Goal: Task Accomplishment & Management: Complete application form

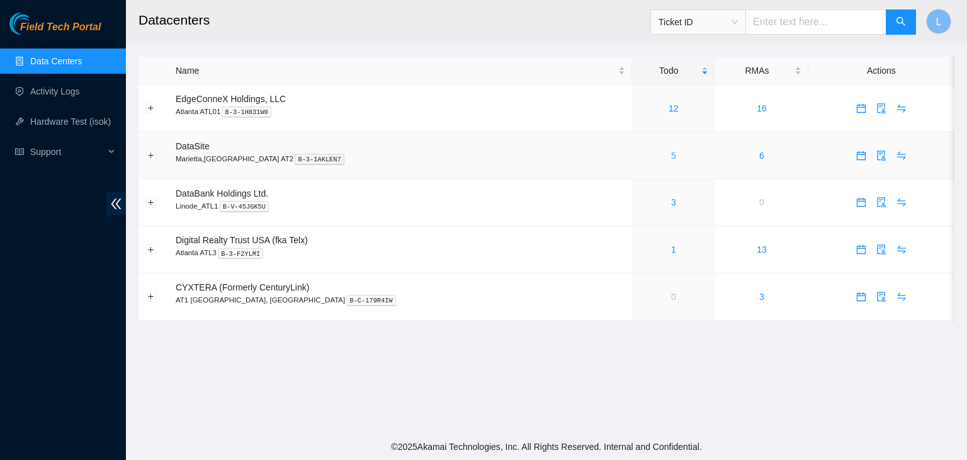
click at [671, 157] on link "5" at bounding box center [673, 155] width 5 height 10
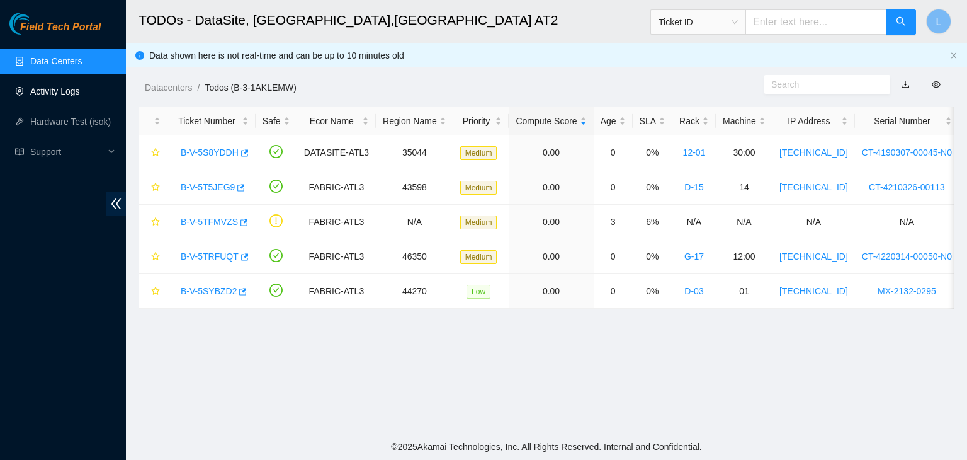
click at [60, 94] on link "Activity Logs" at bounding box center [55, 91] width 50 height 10
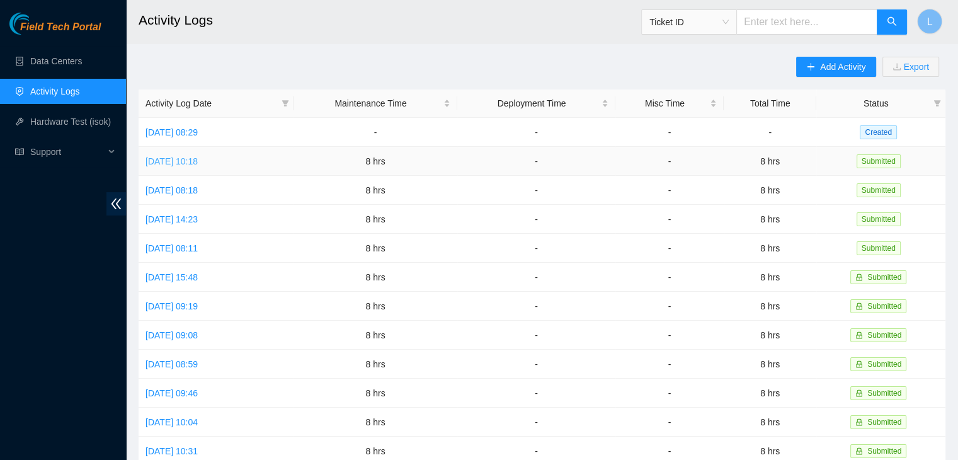
click at [198, 163] on link "[DATE] 10:18" at bounding box center [171, 161] width 52 height 10
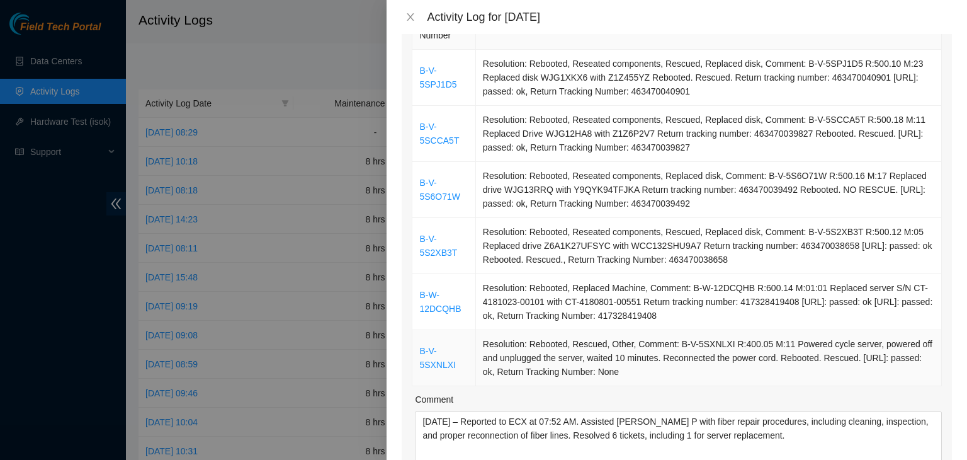
scroll to position [252, 0]
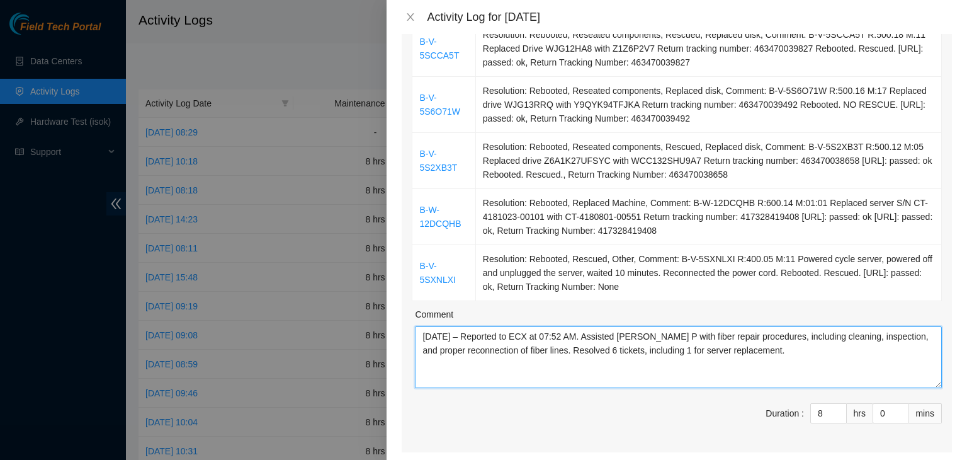
click at [776, 351] on textarea "[DATE] – Reported to ECX at 07:52 AM. Assisted [PERSON_NAME] P with fiber repai…" at bounding box center [678, 357] width 527 height 62
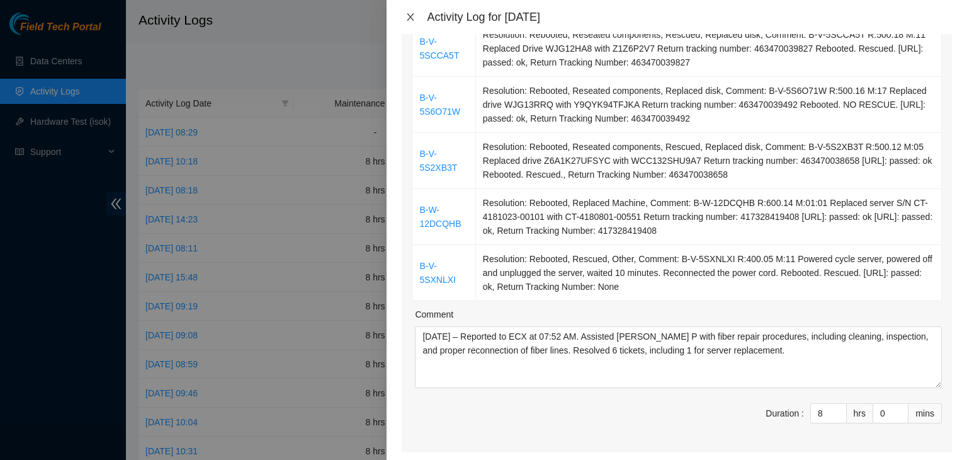
click at [411, 17] on icon "close" at bounding box center [410, 17] width 7 height 8
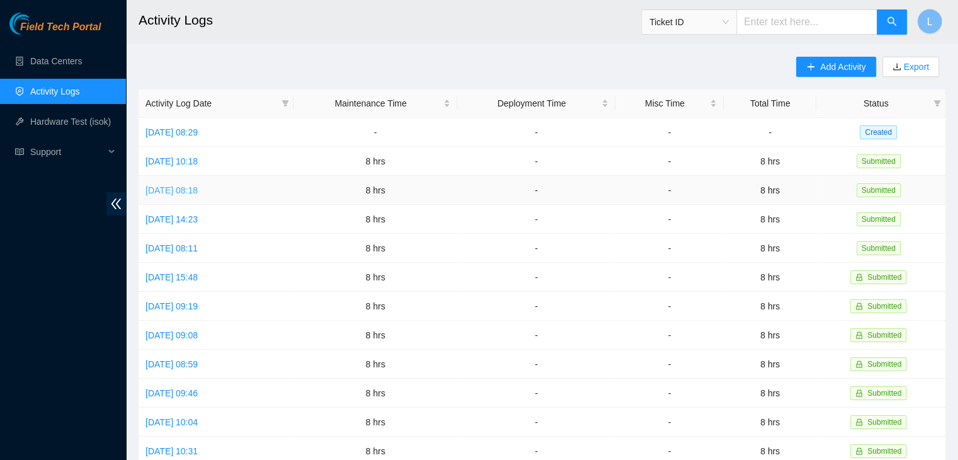
click at [198, 185] on link "[DATE] 08:18" at bounding box center [171, 190] width 52 height 10
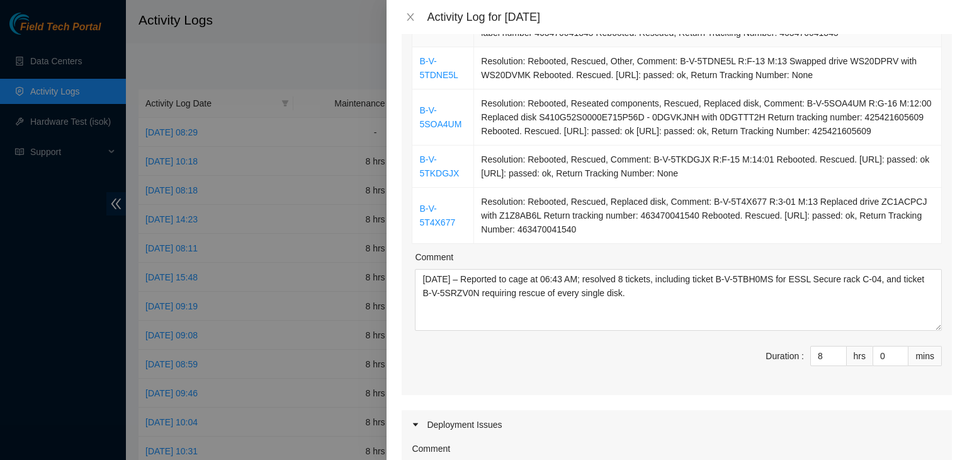
scroll to position [378, 0]
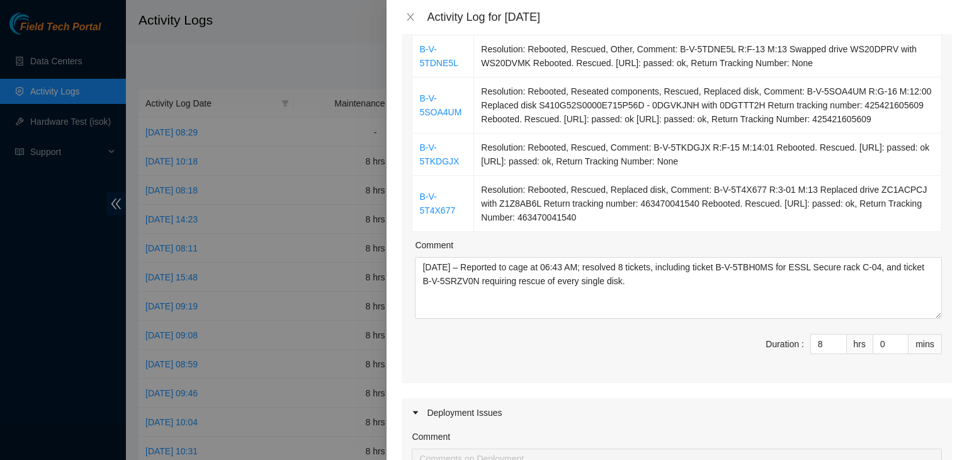
click at [806, 14] on div "Activity Log for [DATE]" at bounding box center [689, 17] width 525 height 14
click at [657, 275] on textarea "[DATE] – Reported to cage at 06:43 AM; resolved 8 tickets, including ticket B-V…" at bounding box center [678, 288] width 527 height 62
paste textarea "4/2025 – Reported to cage at 06:52 AM; Duane B shadowed me on fiber repair for …"
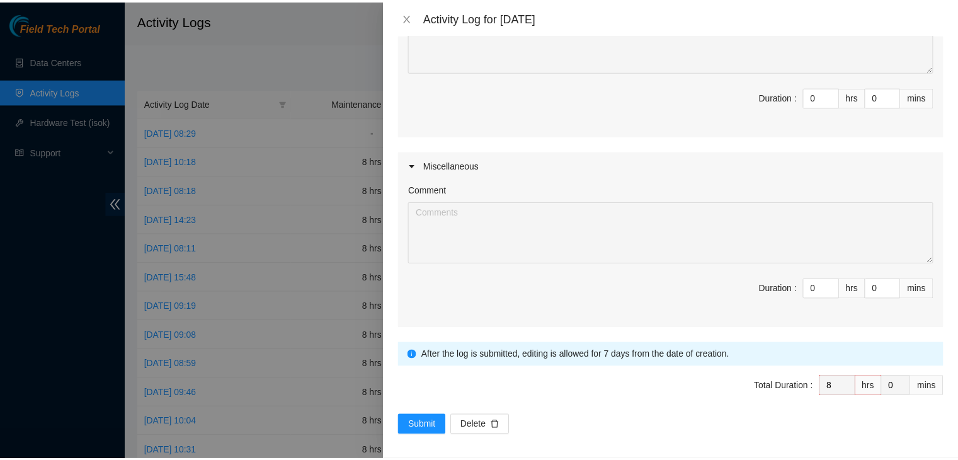
scroll to position [817, 0]
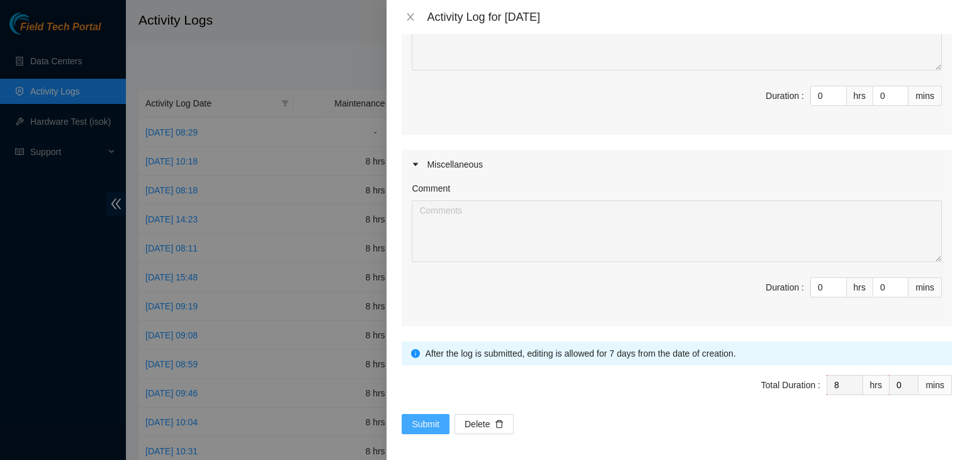
type textarea "[DATE] – Reported to cage at 06:52 AM; [PERSON_NAME] B shadowed me on fiber rep…"
click at [414, 424] on span "Submit" at bounding box center [426, 424] width 28 height 14
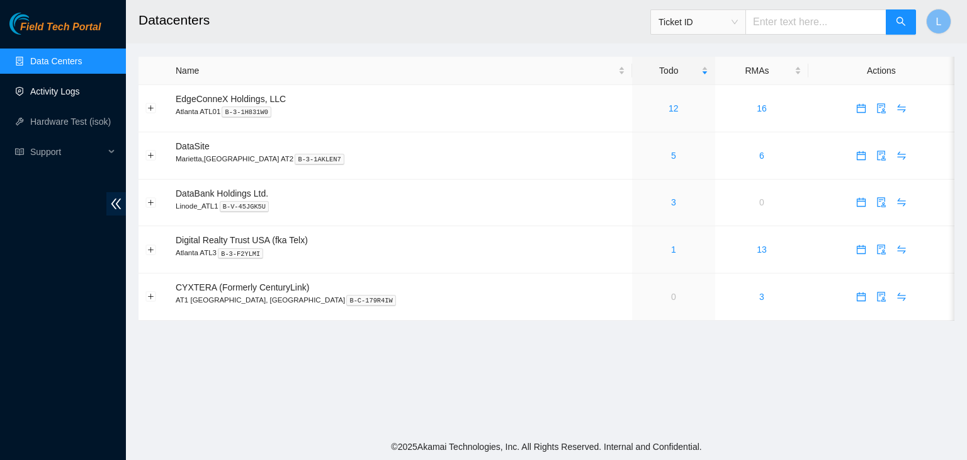
click at [62, 94] on link "Activity Logs" at bounding box center [55, 91] width 50 height 10
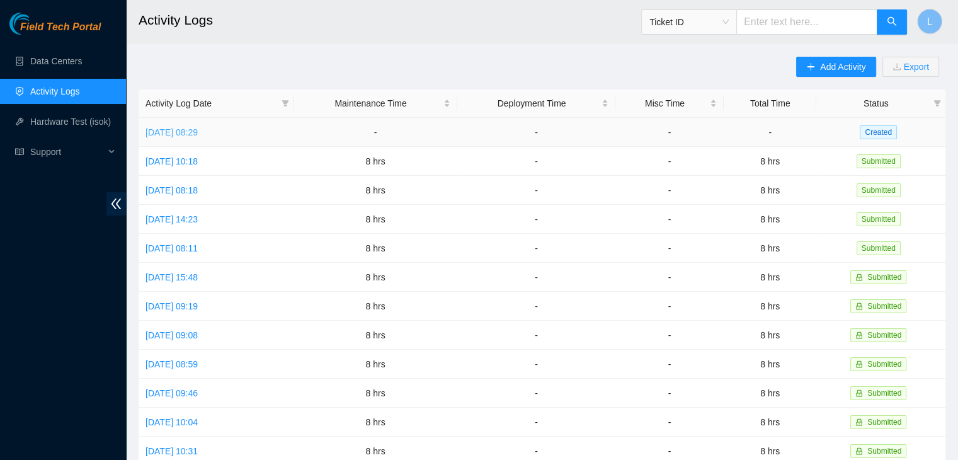
click at [179, 134] on link "[DATE] 08:29" at bounding box center [171, 132] width 52 height 10
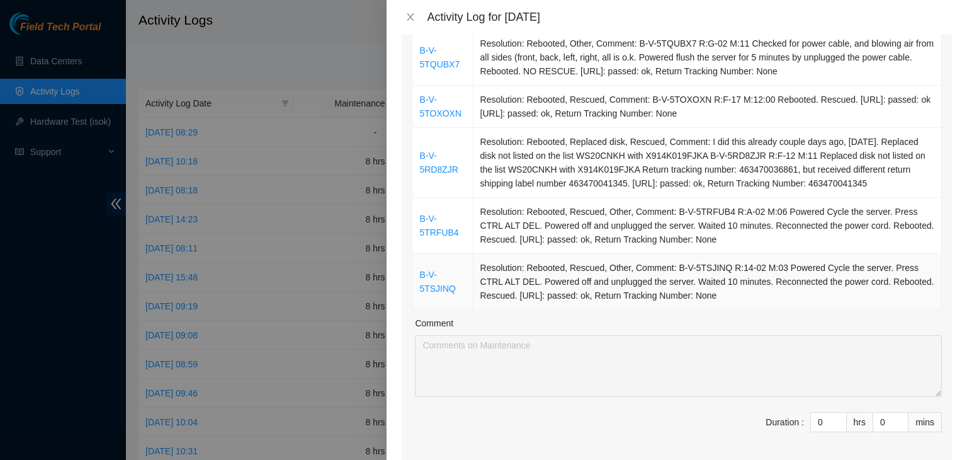
scroll to position [252, 0]
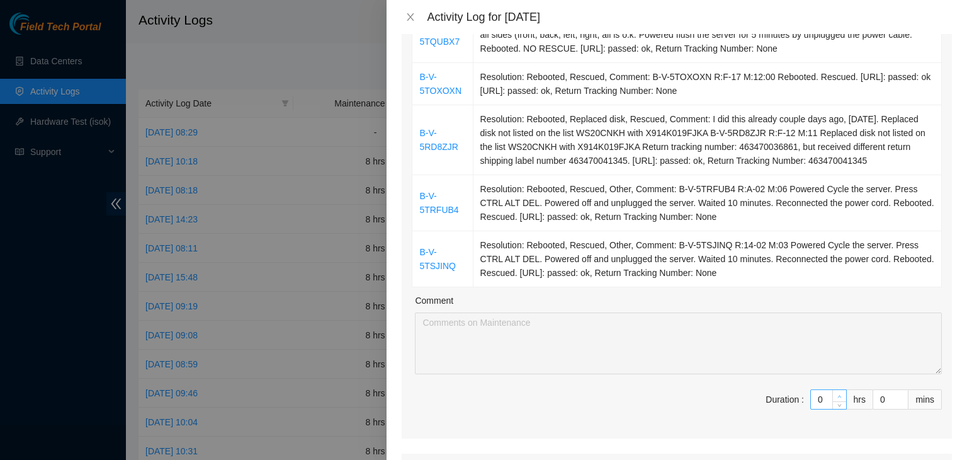
type input "1"
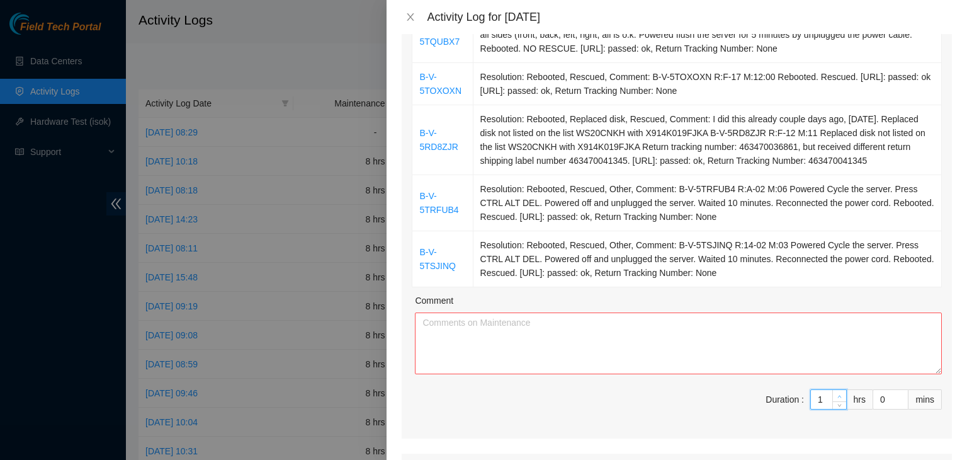
click at [837, 394] on icon "up" at bounding box center [839, 396] width 4 height 4
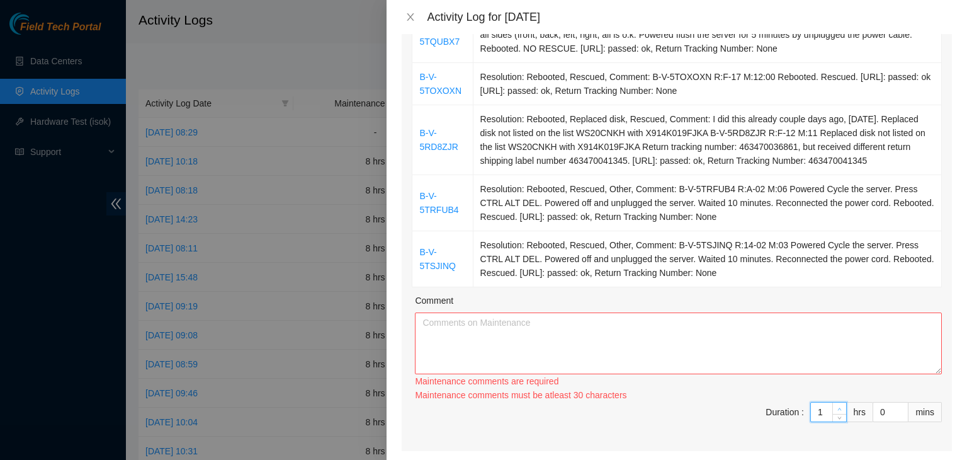
type input "2"
click at [836, 405] on span "up" at bounding box center [840, 409] width 8 height 8
type input "3"
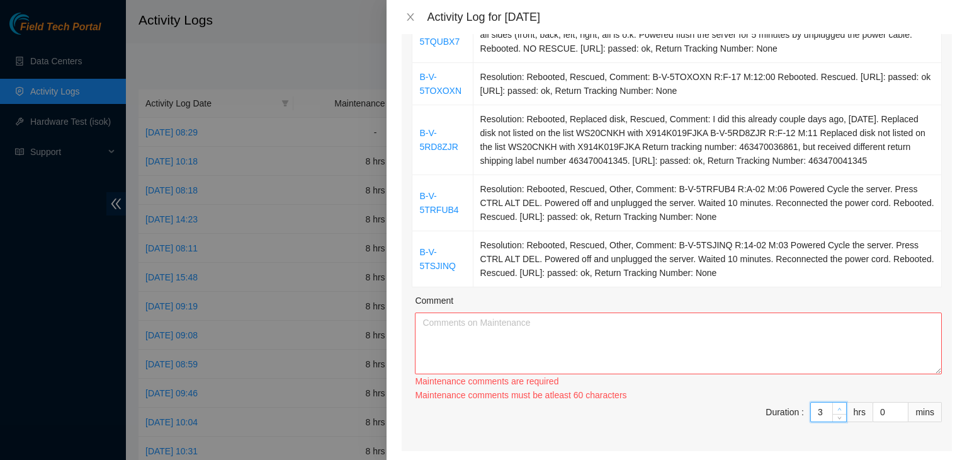
click at [836, 405] on span "up" at bounding box center [840, 409] width 8 height 8
type input "4"
click at [836, 405] on span "up" at bounding box center [840, 409] width 8 height 8
type input "5"
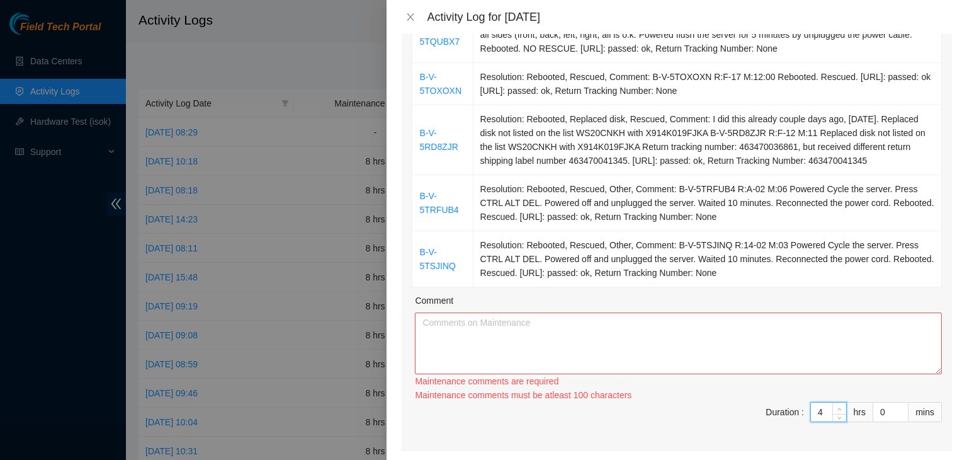
type input "5"
click at [836, 405] on span "up" at bounding box center [840, 409] width 8 height 8
type input "6"
click at [836, 405] on span "up" at bounding box center [840, 409] width 8 height 8
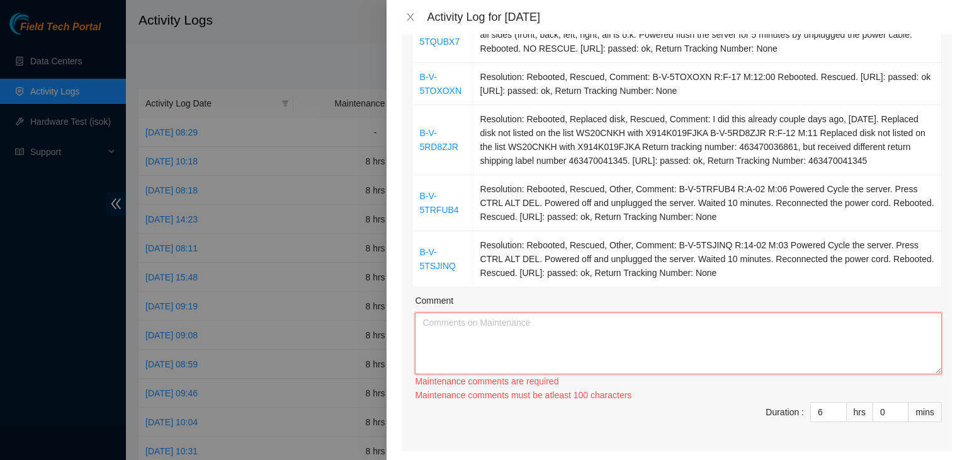
click at [805, 346] on textarea "Comment" at bounding box center [678, 343] width 527 height 62
paste textarea "[DATE] – Reported to ECX at 07:52 AM. Assisted [PERSON_NAME] P with fiber repai…"
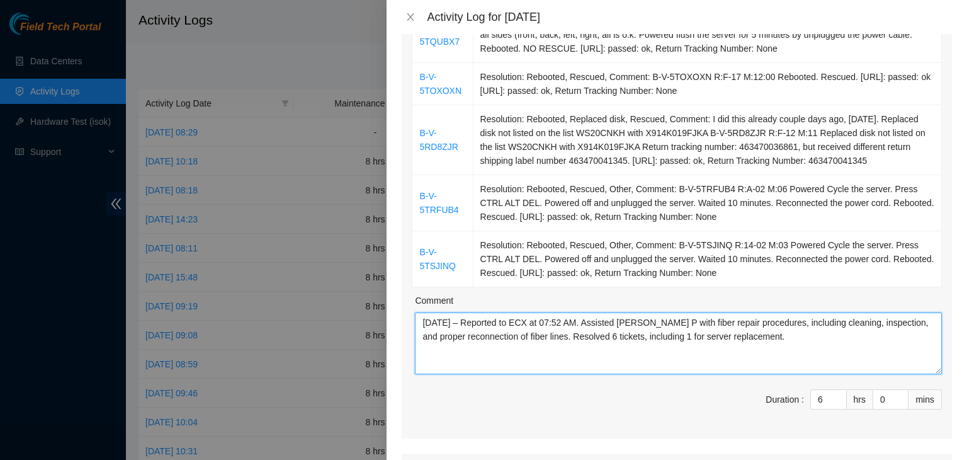
click at [558, 324] on textarea "[DATE] – Reported to ECX at 07:52 AM. Assisted [PERSON_NAME] P with fiber repai…" at bounding box center [678, 343] width 527 height 62
click at [442, 324] on textarea "08/13/2025 – Reported to ECX at 06:52 AM. Assisted Charles P with fiber repair …" at bounding box center [678, 343] width 527 height 62
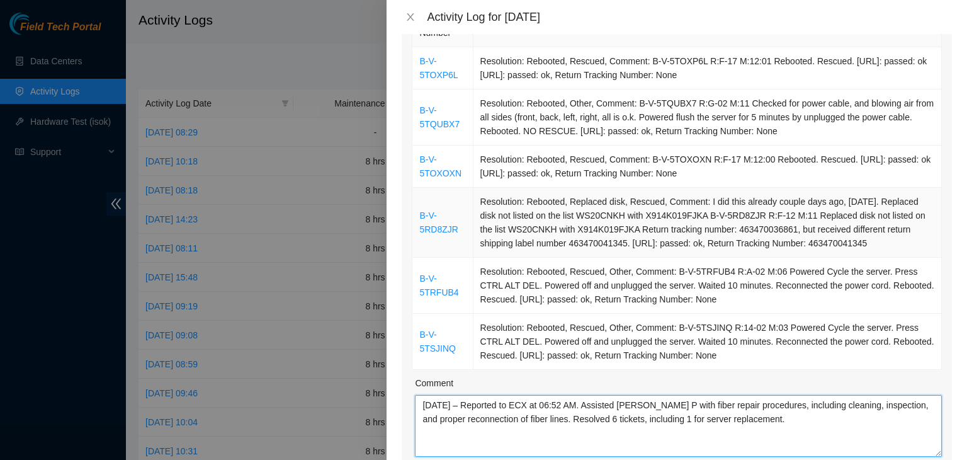
scroll to position [189, 0]
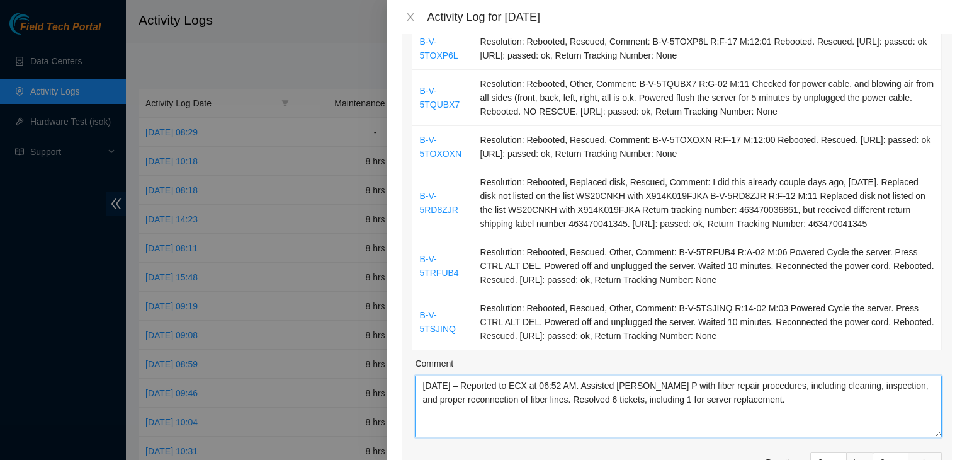
click at [594, 385] on textarea "08/14/2025 – Reported to ECX at 06:52 AM. Assisted Charles P with fiber repair …" at bounding box center [678, 406] width 527 height 62
type textarea "08/14/2025 – Reported to ECX at 06:52 AM. Duane B shadowed me with fiber repair…"
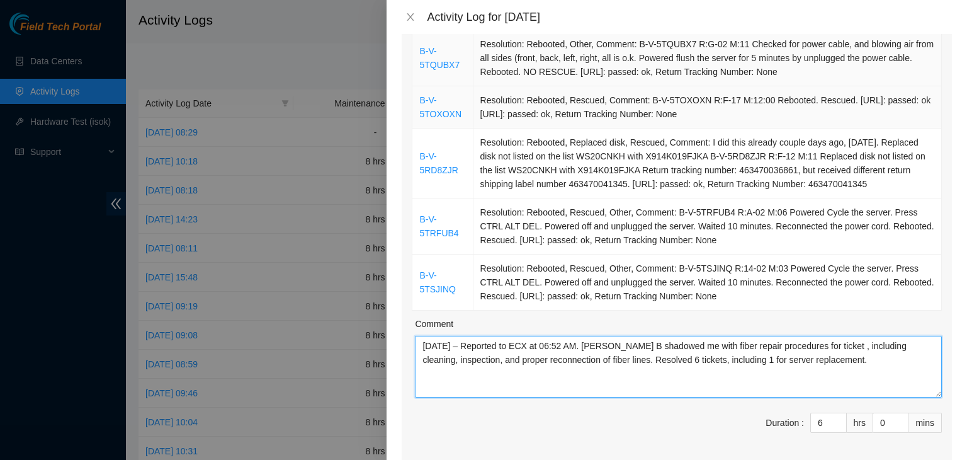
scroll to position [252, 0]
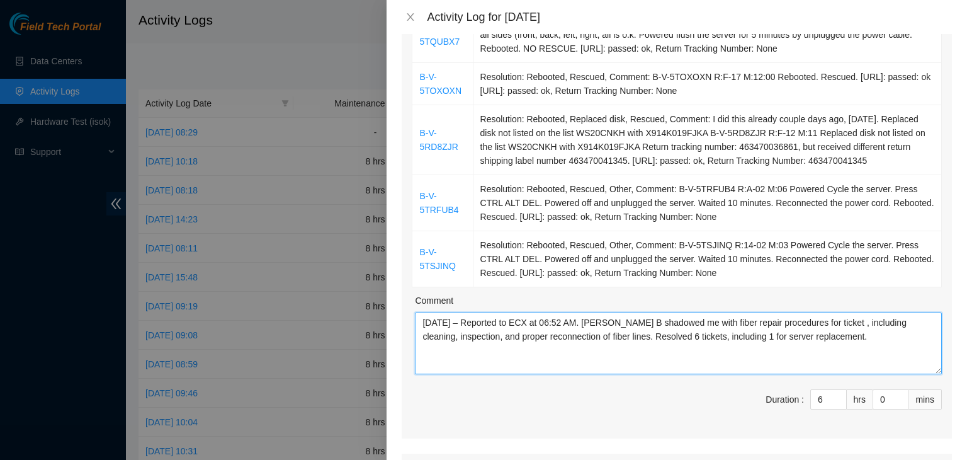
drag, startPoint x: 834, startPoint y: 340, endPoint x: 392, endPoint y: 323, distance: 441.7
click at [392, 323] on div "Note: This activity log is for informational purposes only. You will not be pai…" at bounding box center [677, 247] width 581 height 426
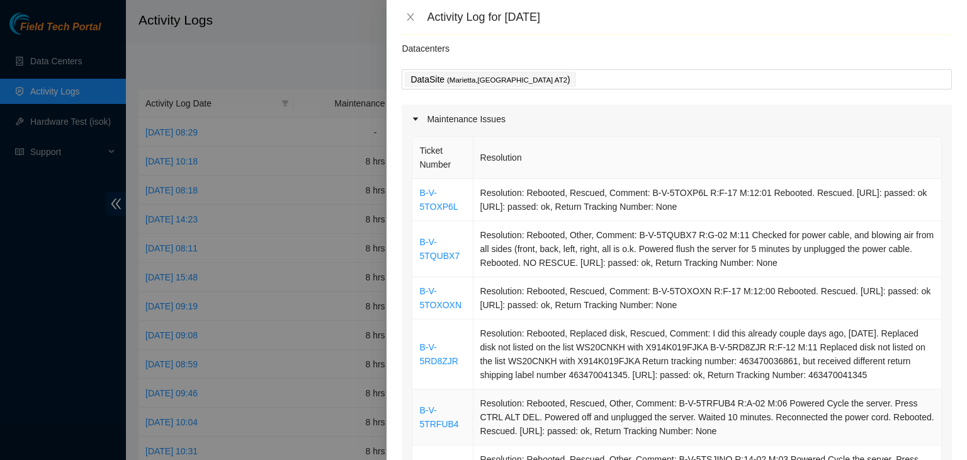
scroll to position [0, 0]
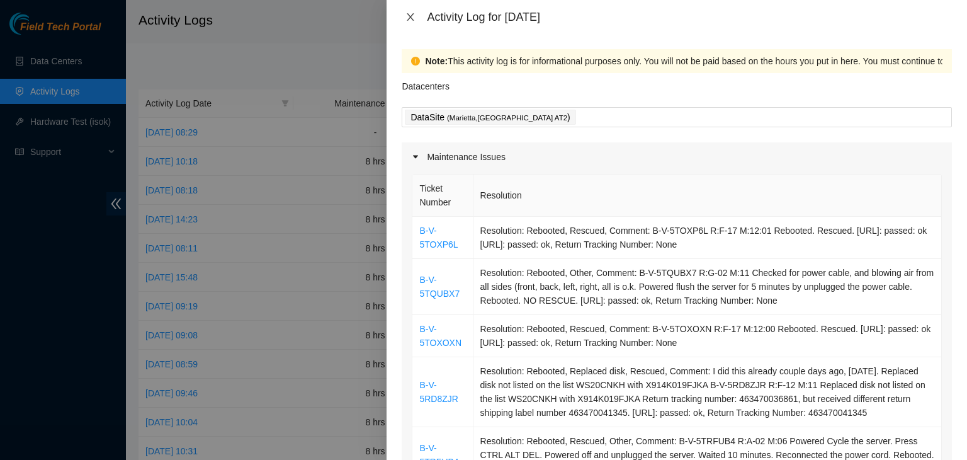
click at [411, 18] on icon "close" at bounding box center [410, 17] width 7 height 8
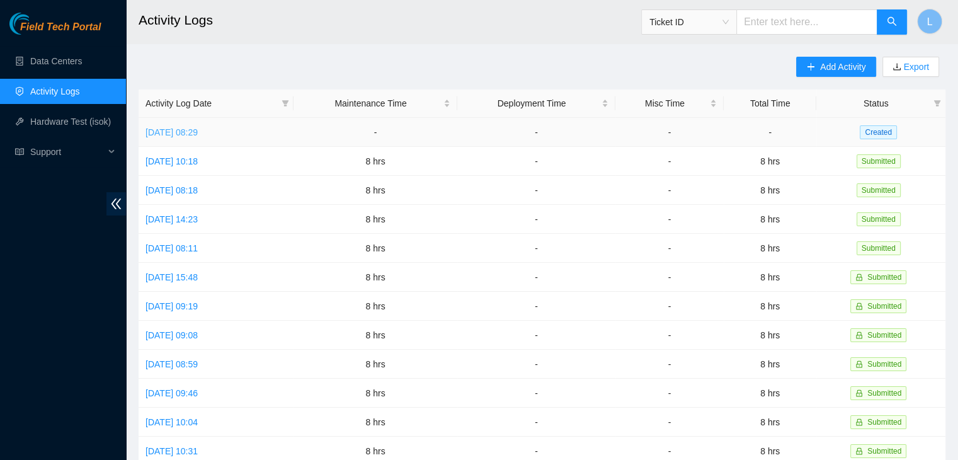
click at [198, 135] on link "[DATE] 08:29" at bounding box center [171, 132] width 52 height 10
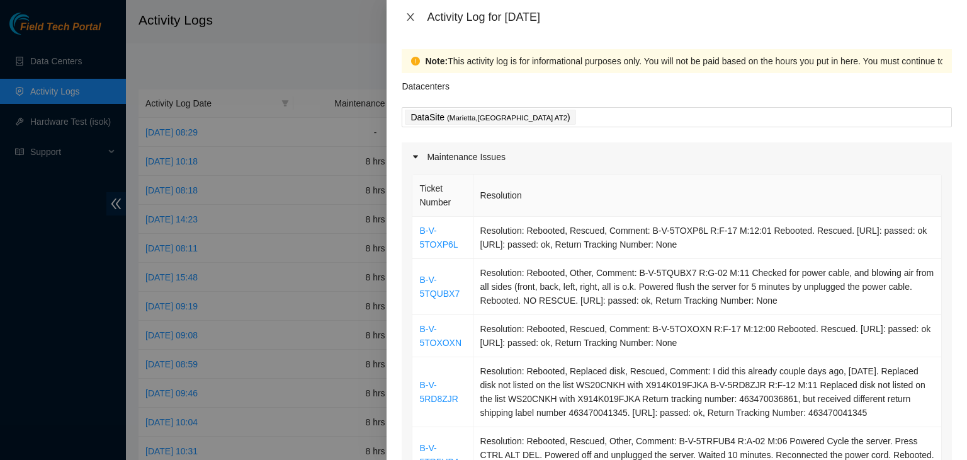
click at [413, 17] on icon "close" at bounding box center [411, 17] width 10 height 10
click at [413, 17] on h2 "Activity Logs" at bounding box center [468, 20] width 659 height 40
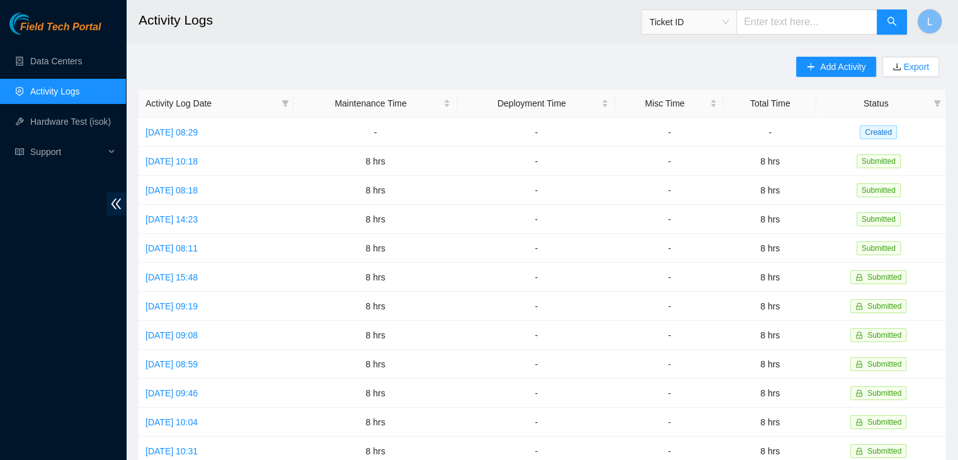
click at [773, 21] on input "text" at bounding box center [806, 21] width 141 height 25
type input "B-V-5S29IDL"
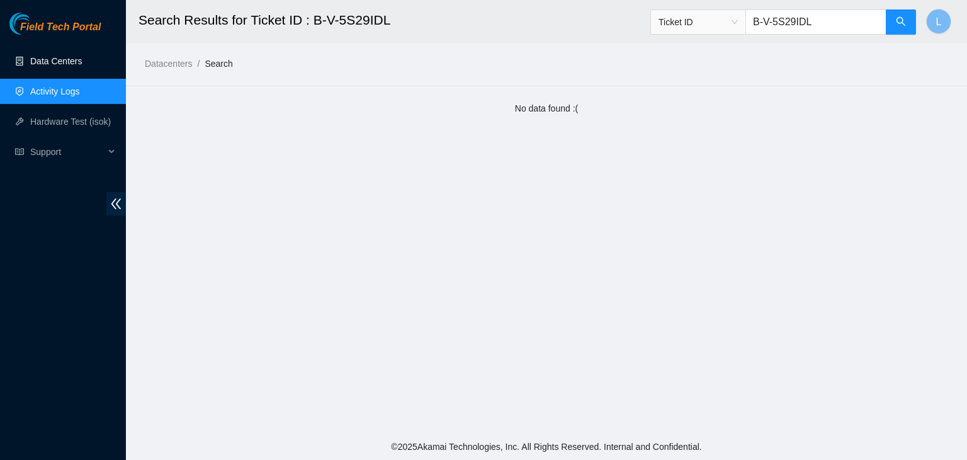
click at [62, 59] on link "Data Centers" at bounding box center [56, 61] width 52 height 10
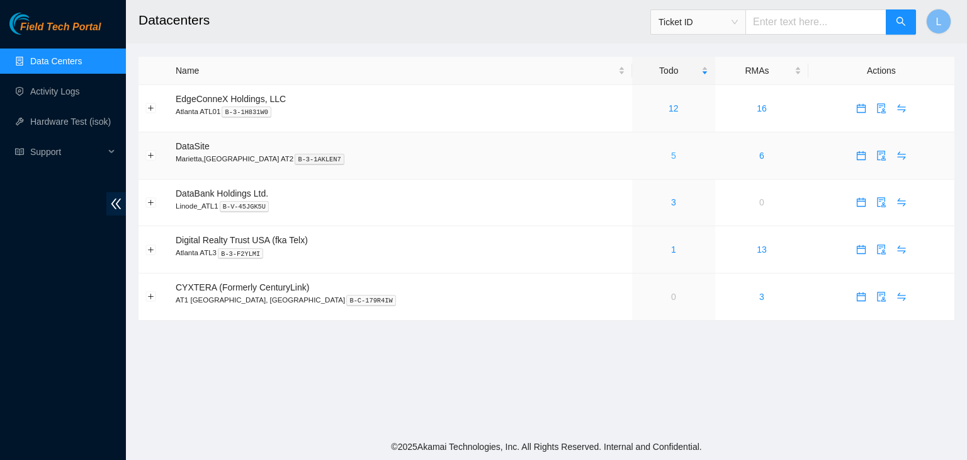
click at [671, 155] on link "5" at bounding box center [673, 155] width 5 height 10
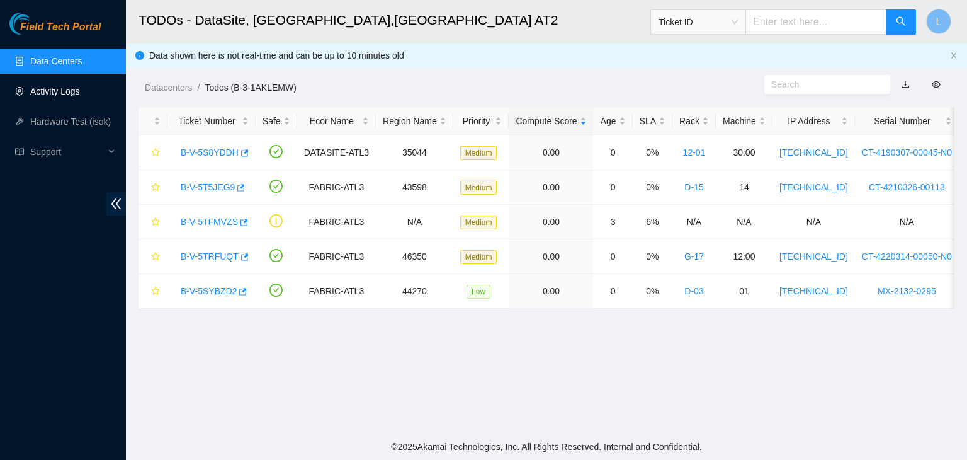
click at [69, 86] on link "Activity Logs" at bounding box center [55, 91] width 50 height 10
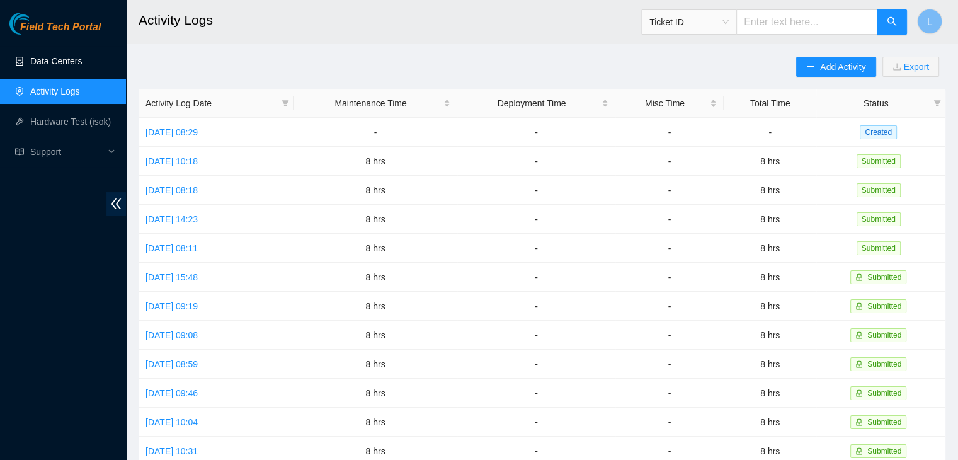
click at [67, 60] on link "Data Centers" at bounding box center [56, 61] width 52 height 10
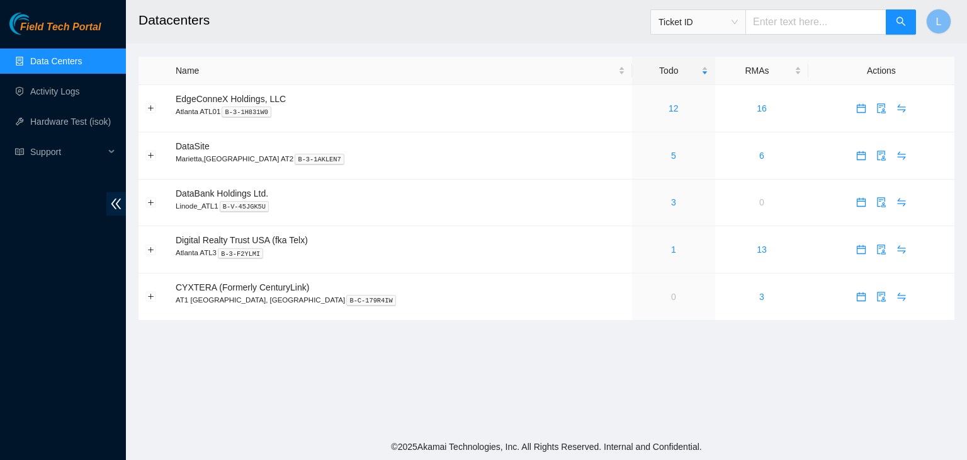
click at [785, 24] on input "text" at bounding box center [816, 21] width 141 height 25
type input "B-V-5S29IDL"
click at [895, 25] on button "button" at bounding box center [901, 21] width 30 height 25
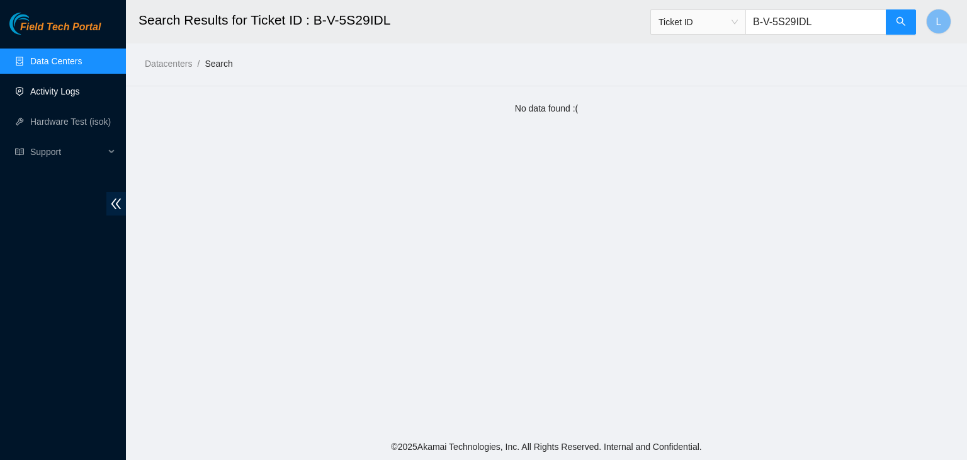
click at [69, 93] on link "Activity Logs" at bounding box center [55, 91] width 50 height 10
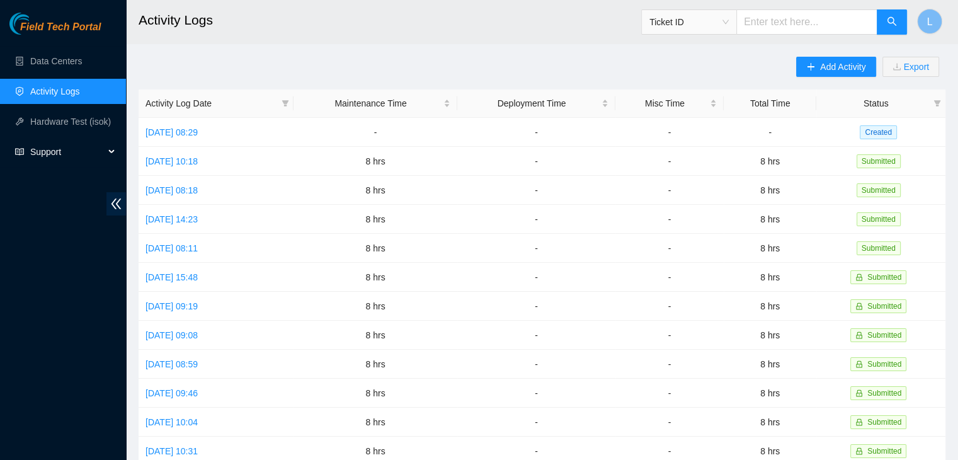
click at [76, 154] on span "Support" at bounding box center [67, 151] width 74 height 25
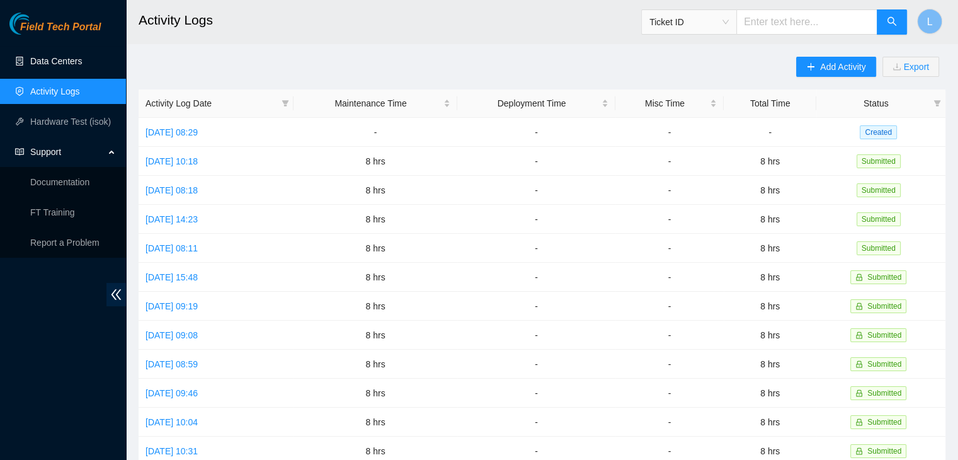
click at [74, 62] on link "Data Centers" at bounding box center [56, 61] width 52 height 10
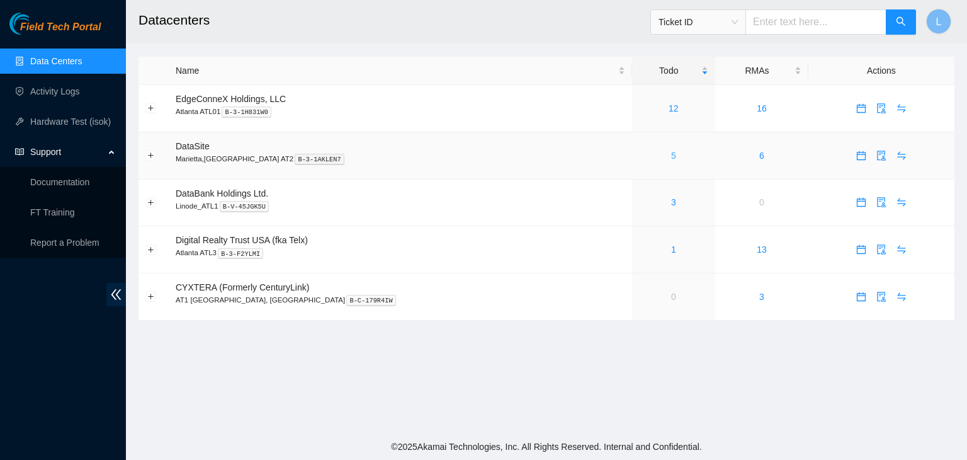
click at [671, 157] on link "5" at bounding box center [673, 155] width 5 height 10
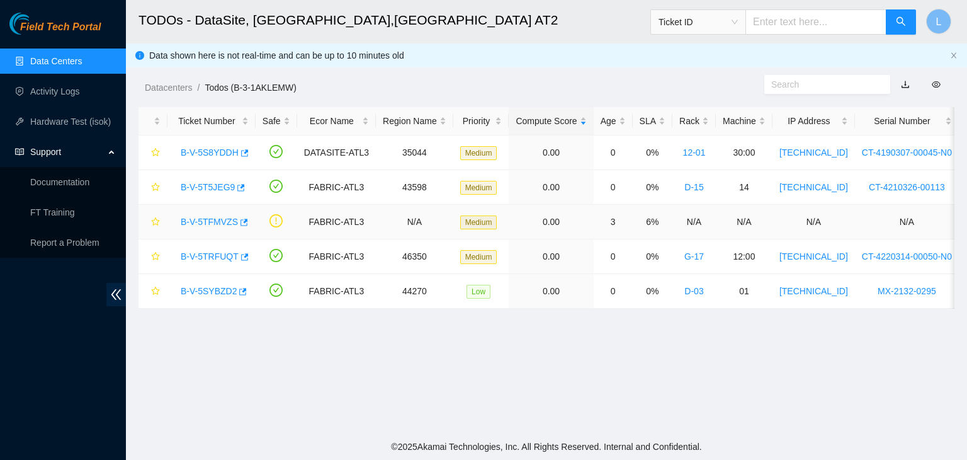
click at [213, 219] on link "B-V-5TFMVZS" at bounding box center [209, 222] width 57 height 10
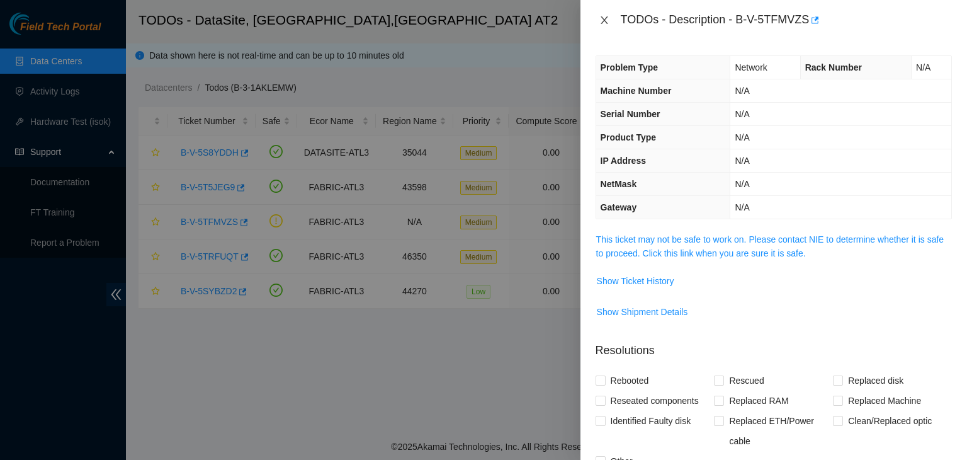
click at [605, 23] on icon "close" at bounding box center [604, 20] width 10 height 10
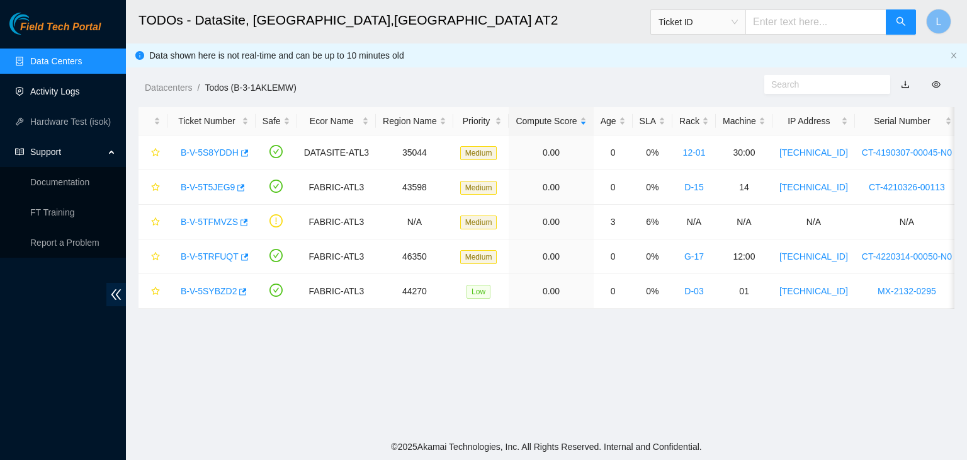
click at [50, 88] on link "Activity Logs" at bounding box center [55, 91] width 50 height 10
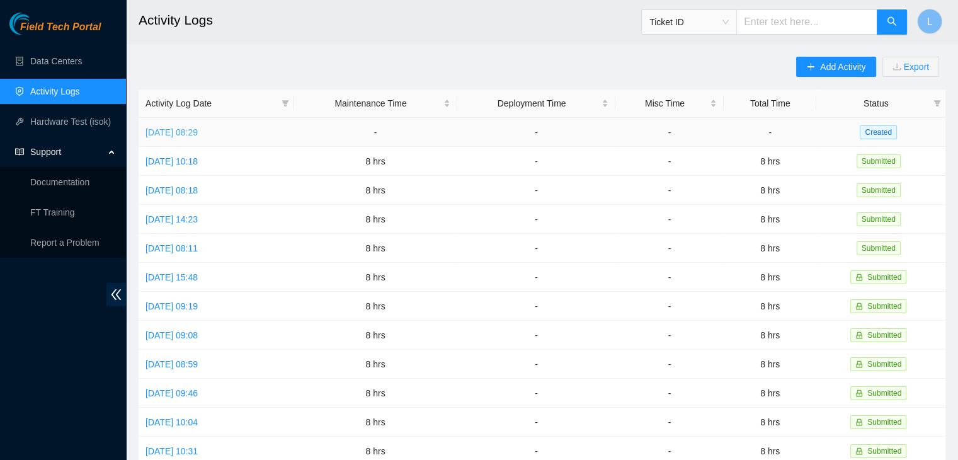
click at [198, 136] on link "[DATE] 08:29" at bounding box center [171, 132] width 52 height 10
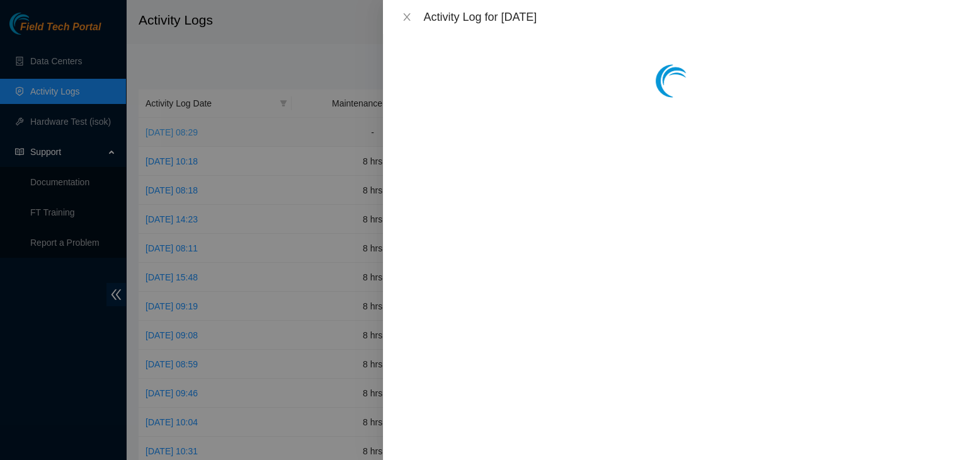
click at [232, 136] on div at bounding box center [479, 230] width 958 height 460
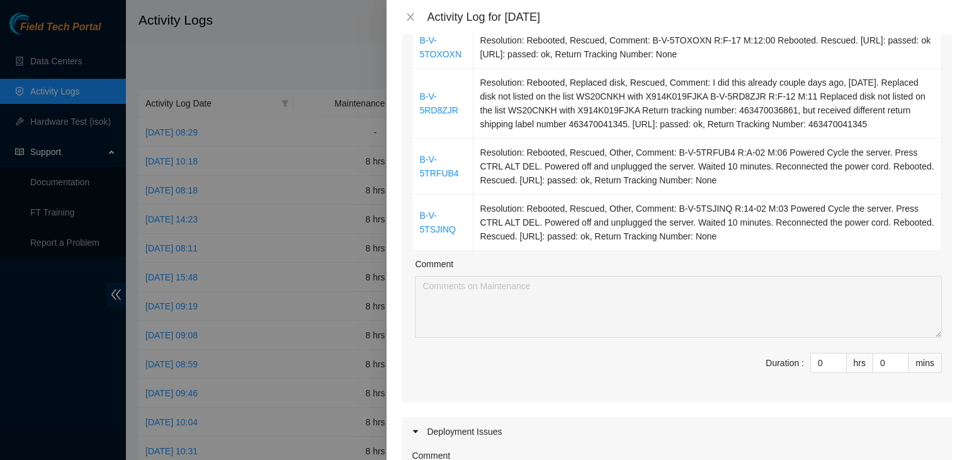
scroll to position [378, 0]
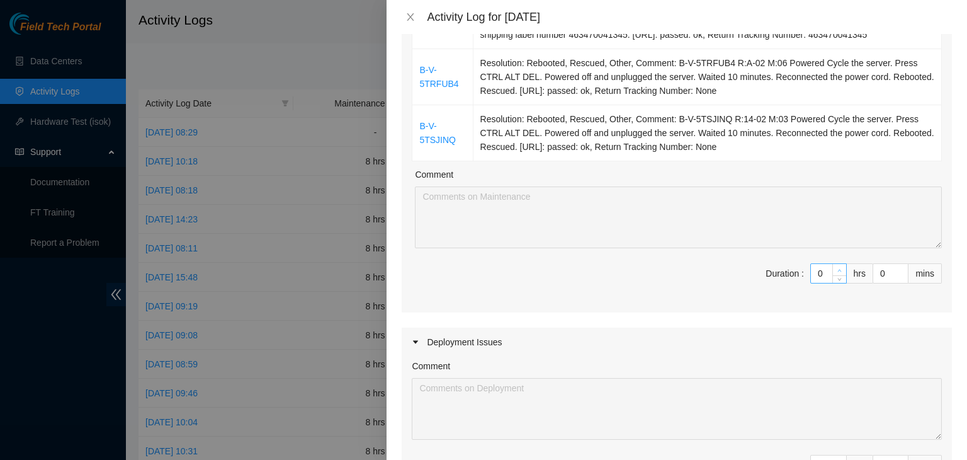
type input "1"
click at [837, 268] on icon "up" at bounding box center [839, 270] width 4 height 4
type input "2"
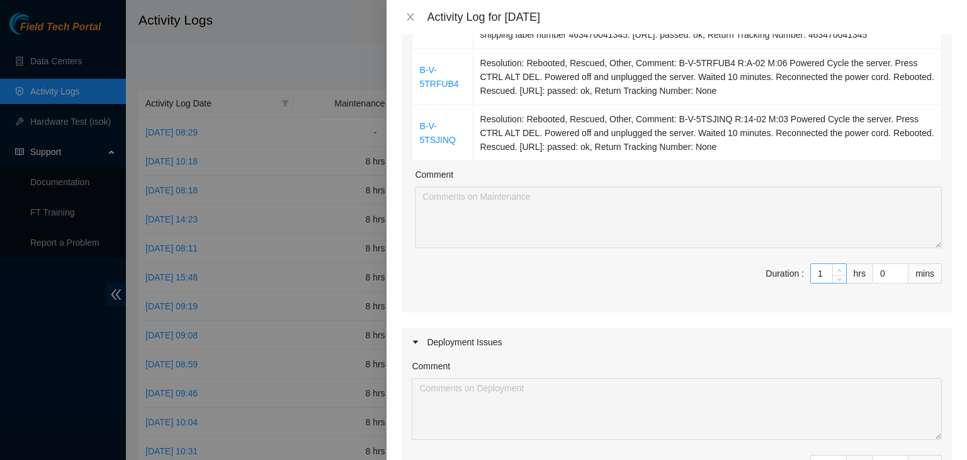
type input "2"
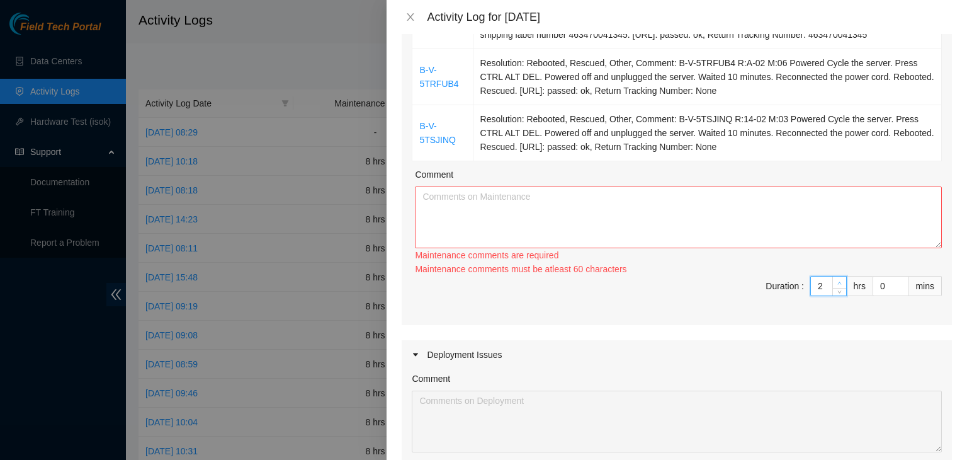
click at [832, 270] on div "Maintenance comments must be atleast 60 characters" at bounding box center [678, 269] width 527 height 14
type input "3"
click at [838, 283] on icon "up" at bounding box center [840, 282] width 4 height 3
type input "4"
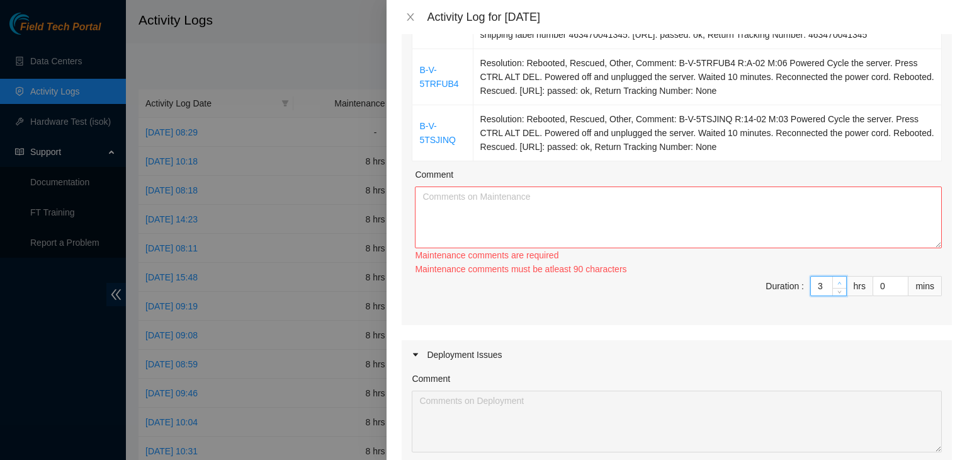
type input "4"
click at [838, 283] on icon "up" at bounding box center [840, 282] width 4 height 3
type input "5"
click at [838, 283] on icon "up" at bounding box center [840, 282] width 4 height 3
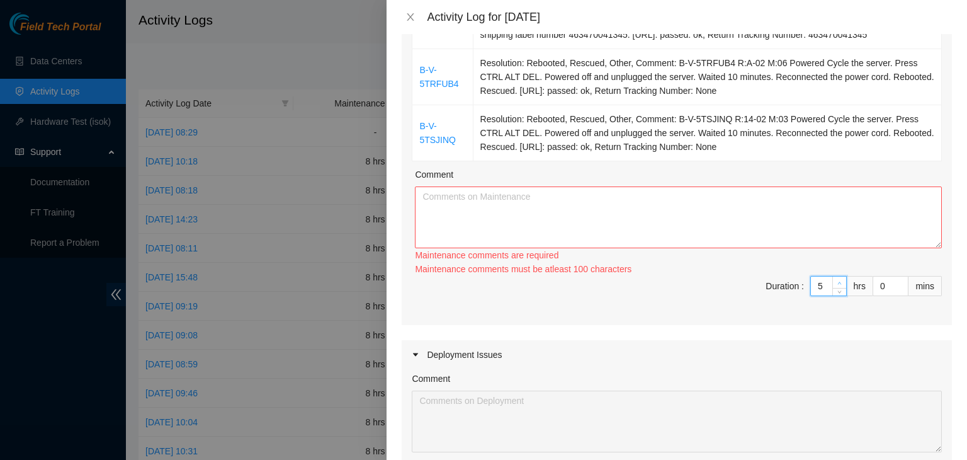
type input "6"
click at [838, 283] on icon "up" at bounding box center [840, 282] width 4 height 3
type input "7"
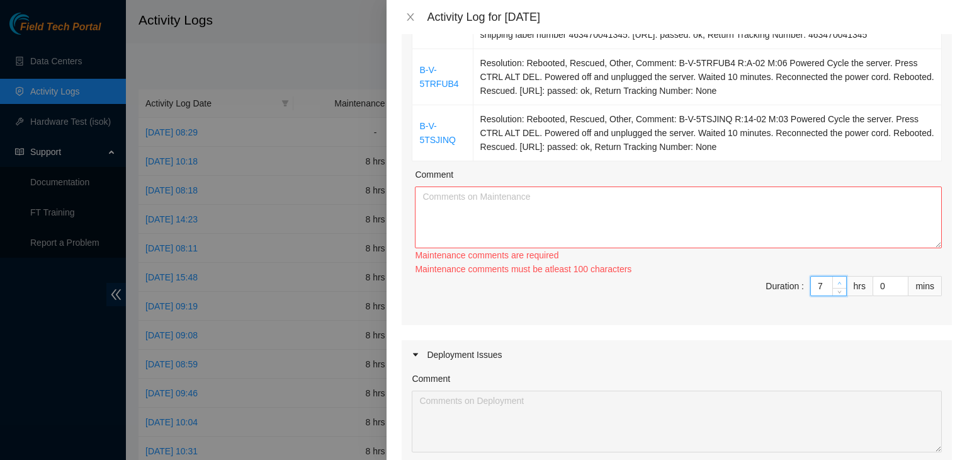
click at [838, 283] on icon "up" at bounding box center [840, 282] width 4 height 3
type input "8"
click at [838, 283] on icon "up" at bounding box center [840, 282] width 4 height 3
click at [720, 229] on textarea "Comment" at bounding box center [678, 217] width 527 height 62
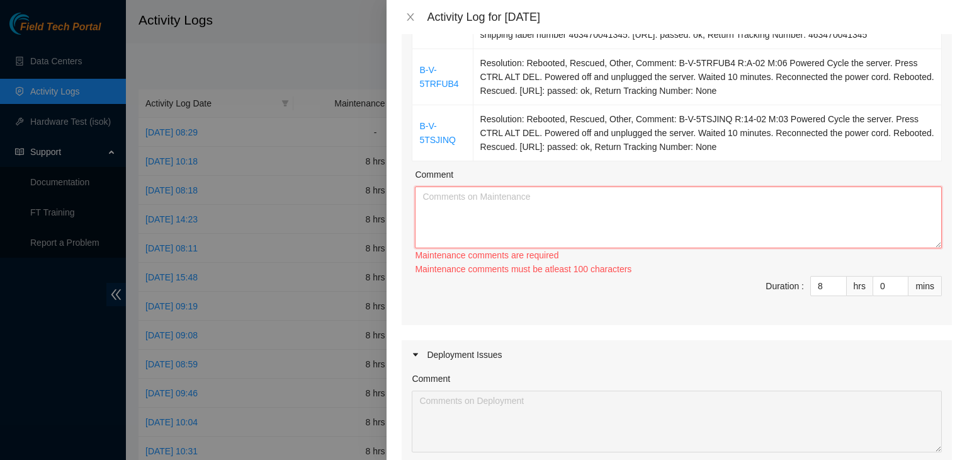
paste textarea "08/14/2025 – Reported to ECX at 06:52 AM. Duane B shadowed me with fiber repair…"
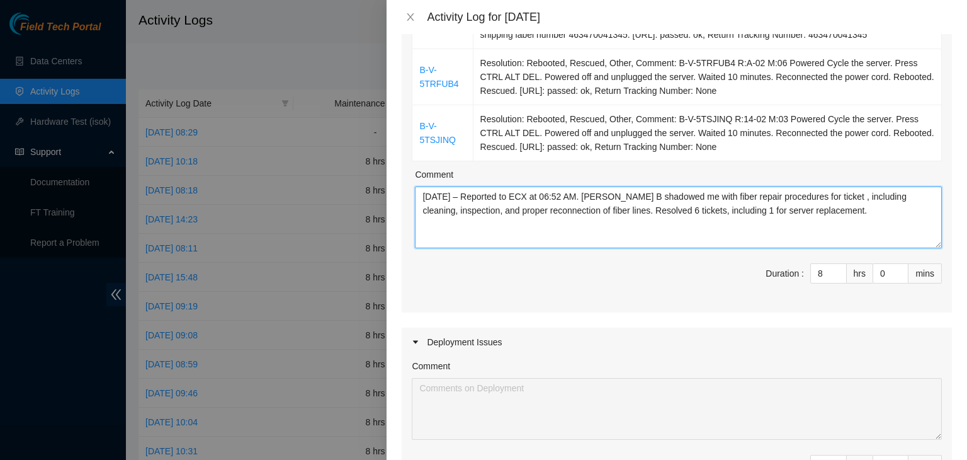
click at [833, 198] on textarea "08/14/2025 – Reported to ECX at 06:52 AM. Duane B shadowed me with fiber repair…" at bounding box center [678, 217] width 527 height 62
paste textarea "B-V-5S29IDL"
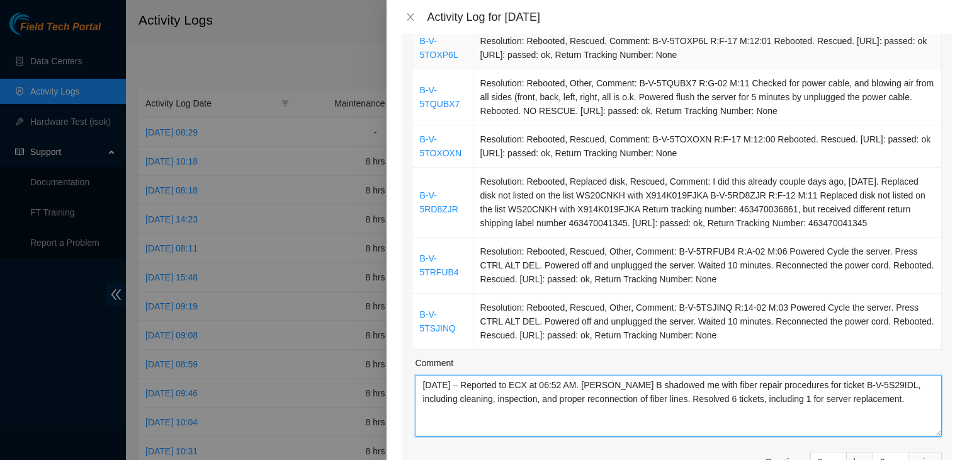
scroll to position [252, 0]
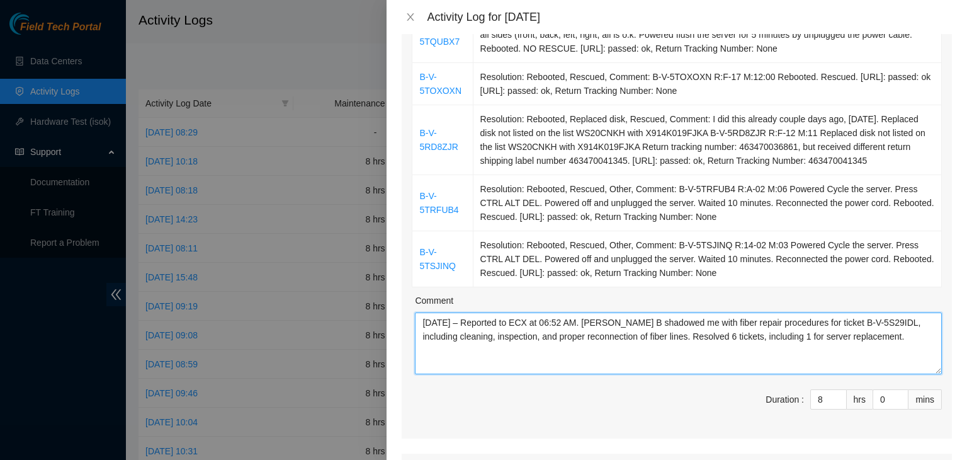
click at [695, 338] on textarea "08/14/2025 – Reported to ECX at 06:52 AM. Duane B shadowed me with fiber repair…" at bounding box center [678, 343] width 527 height 62
drag, startPoint x: 788, startPoint y: 335, endPoint x: 796, endPoint y: 334, distance: 7.6
click at [796, 334] on textarea "08/14/2025 – Reported to ECX at 06:52 AM. Duane B shadowed me with fiber repair…" at bounding box center [678, 343] width 527 height 62
click at [776, 336] on textarea "08/14/2025 – Reported to ECX at 06:52 AM. Duane B shadowed me with fiber repair…" at bounding box center [678, 343] width 527 height 62
drag, startPoint x: 810, startPoint y: 321, endPoint x: 871, endPoint y: 322, distance: 61.7
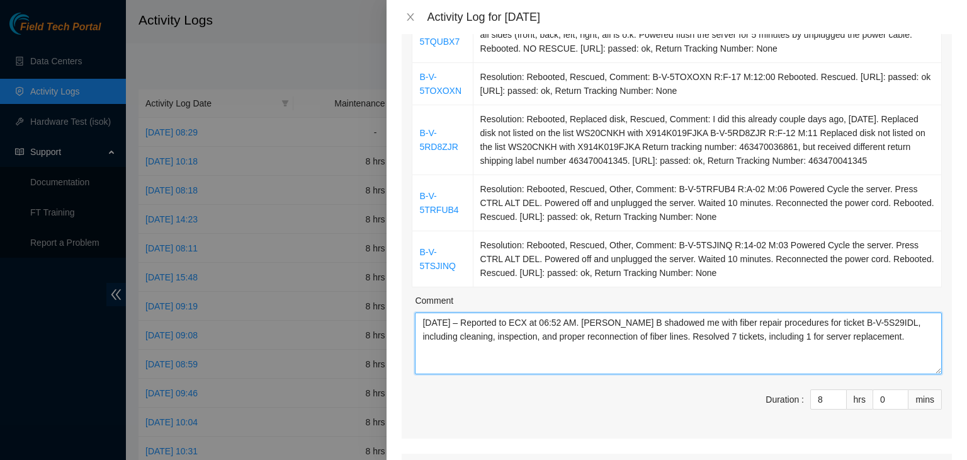
click at [869, 322] on textarea "08/14/2025 – Reported to ECX at 06:52 AM. Duane B shadowed me with fiber repair…" at bounding box center [678, 343] width 527 height 62
drag, startPoint x: 871, startPoint y: 322, endPoint x: 878, endPoint y: 322, distance: 6.9
click at [874, 322] on textarea "08/14/2025 – Reported to ECX at 06:52 AM. Duane B shadowed me with fiber repair…" at bounding box center [678, 343] width 527 height 62
click at [879, 322] on textarea "08/14/2025 – Reported to ECX at 06:52 AM. Duane B shadowed me with fiber repair…" at bounding box center [678, 343] width 527 height 62
drag, startPoint x: 882, startPoint y: 321, endPoint x: 829, endPoint y: 319, distance: 52.3
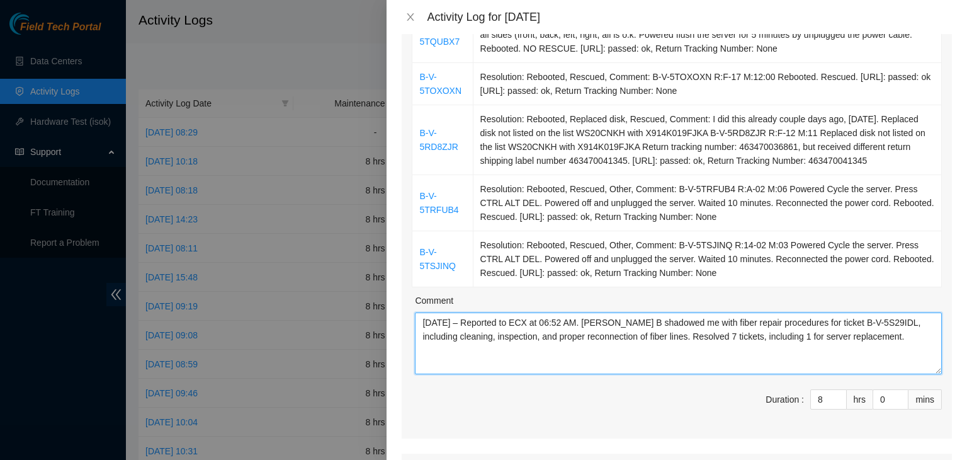
click at [832, 319] on textarea "08/14/2025 – Reported to ECX at 06:52 AM. Duane B shadowed me with fiber repair…" at bounding box center [678, 343] width 527 height 62
click at [829, 319] on textarea "08/14/2025 – Reported to ECX at 06:52 AM. Duane B shadowed me with fiber repair…" at bounding box center [678, 343] width 527 height 62
drag, startPoint x: 810, startPoint y: 318, endPoint x: 849, endPoint y: 319, distance: 38.4
click at [846, 319] on textarea "08/14/2025 – Reported to ECX at 06:52 AM. Duane B shadowed me with fiber repair…" at bounding box center [678, 343] width 527 height 62
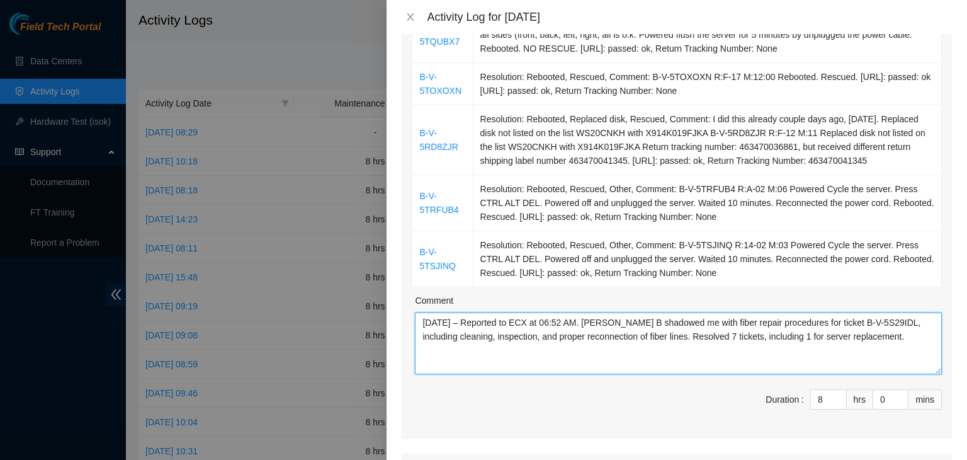
click at [849, 328] on textarea "08/14/2025 – Reported to ECX at 06:52 AM. Duane B shadowed me with fiber repair…" at bounding box center [678, 343] width 527 height 62
click at [882, 321] on textarea "08/14/2025 – Reported to ECX at 06:52 AM. Duane B shadowed me with fiber repair…" at bounding box center [678, 343] width 527 height 62
drag, startPoint x: 882, startPoint y: 321, endPoint x: 827, endPoint y: 312, distance: 54.8
click at [827, 312] on textarea "08/14/2025 – Reported to ECX at 06:52 AM. Duane B shadowed me with fiber repair…" at bounding box center [678, 343] width 527 height 62
click at [773, 332] on textarea "08/14/2025 – Reported to ECX at 06:52 AM. Duane B shadowed me with fiber repair…" at bounding box center [678, 343] width 527 height 62
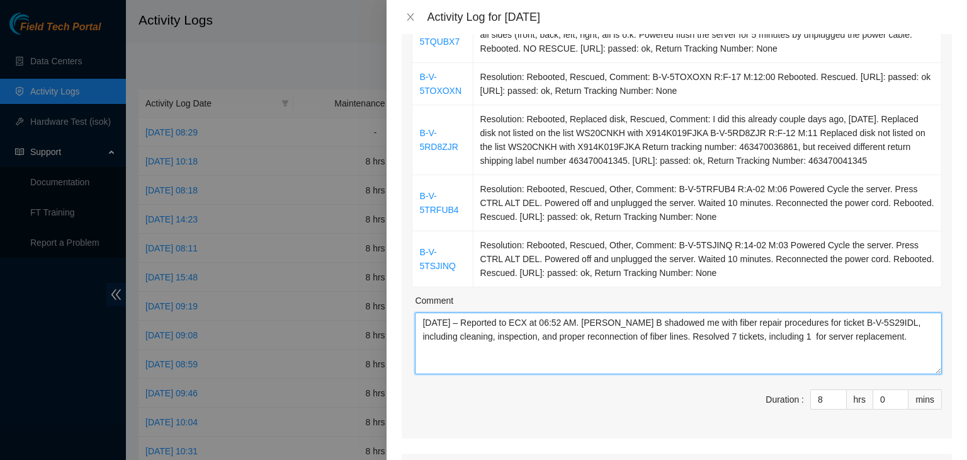
paste textarea "ticket B-V-5S29IDL,"
paste textarea "cage at 06:52 AM; Duane B shadowed me on fiber repair for ticket B-V-5S29IDL (c…"
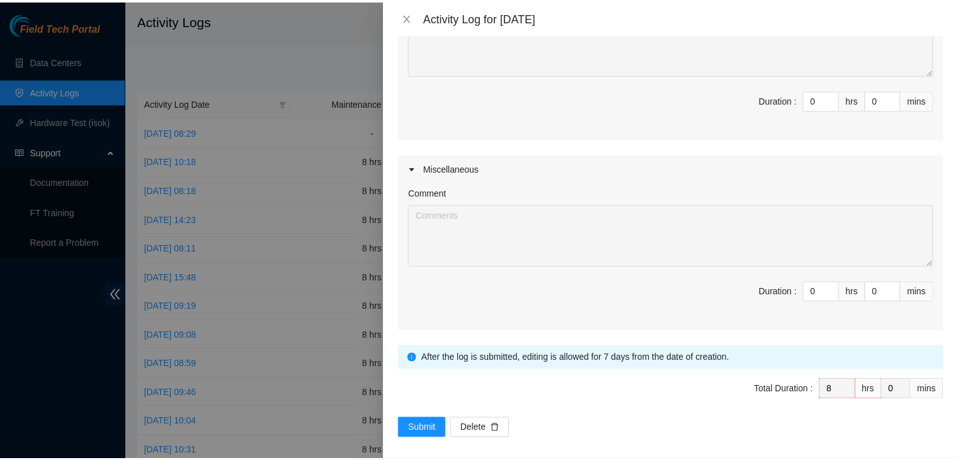
scroll to position [747, 0]
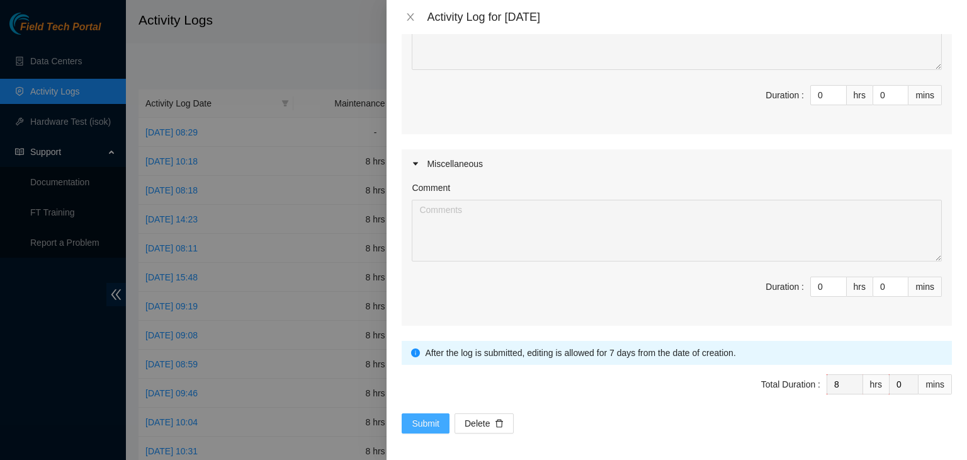
type textarea "[DATE] – Reported to cage at 06:52 AM; [PERSON_NAME] B shadowed me on fiber rep…"
click at [421, 416] on span "Submit" at bounding box center [426, 423] width 28 height 14
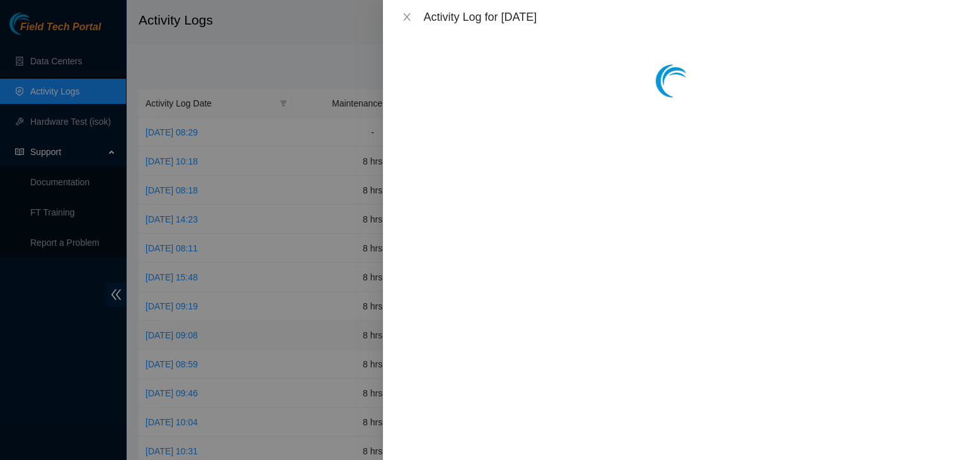
scroll to position [0, 0]
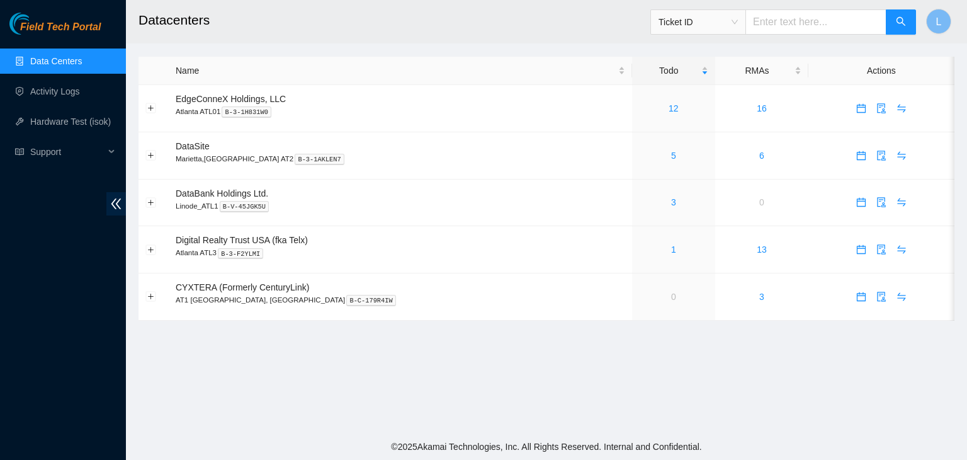
click at [797, 20] on input "text" at bounding box center [816, 21] width 141 height 25
paste input "B-V-5S29IDL"
type input "B-V-5S29IDL"
click at [897, 23] on icon "search" at bounding box center [901, 21] width 10 height 10
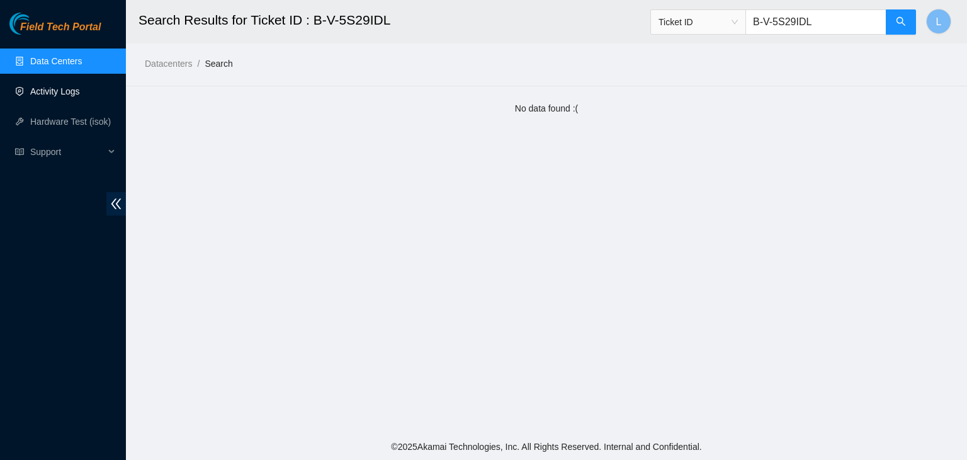
click at [69, 96] on link "Activity Logs" at bounding box center [55, 91] width 50 height 10
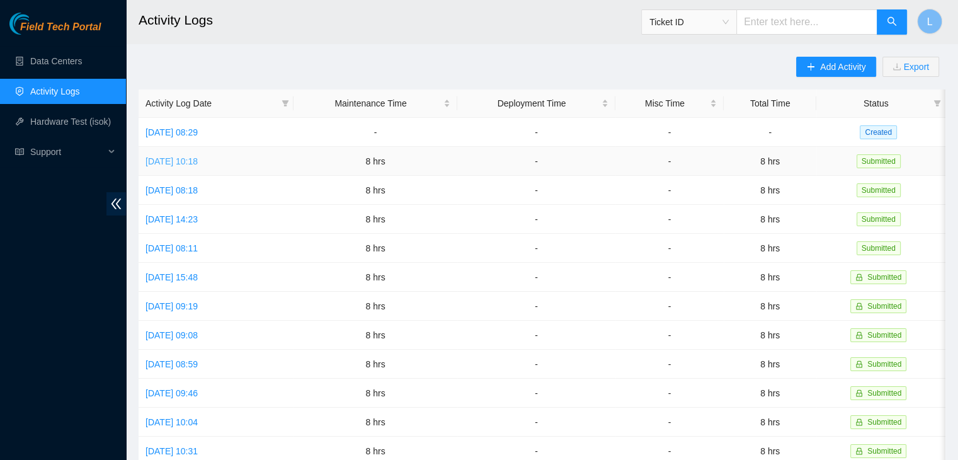
click at [193, 164] on link "[DATE] 10:18" at bounding box center [171, 161] width 52 height 10
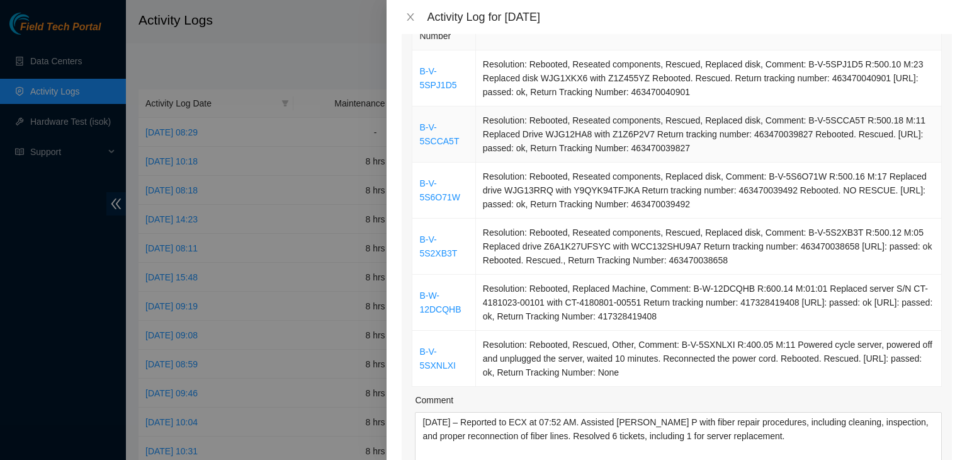
scroll to position [252, 0]
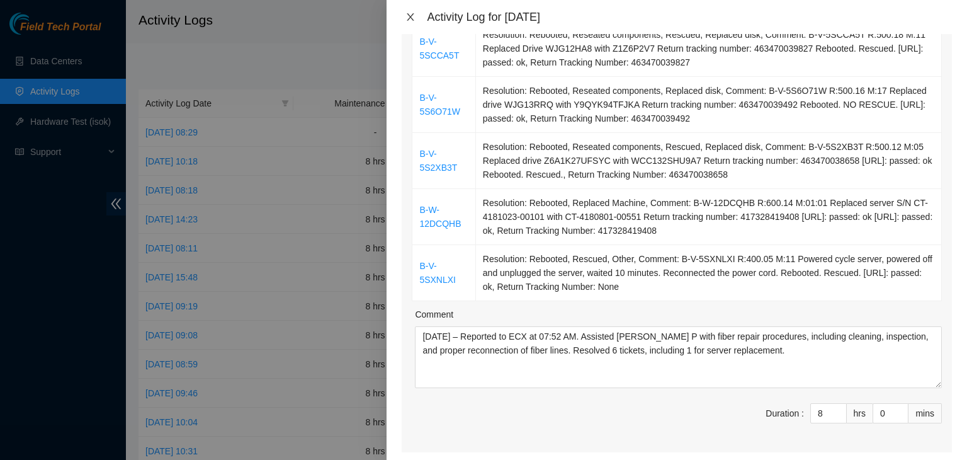
click at [413, 18] on icon "close" at bounding box center [411, 17] width 10 height 10
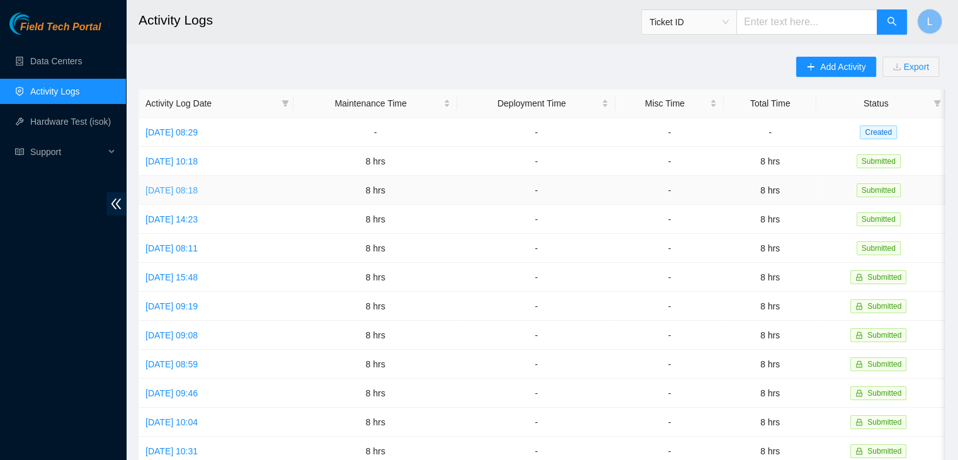
click at [198, 192] on link "[DATE] 08:18" at bounding box center [171, 190] width 52 height 10
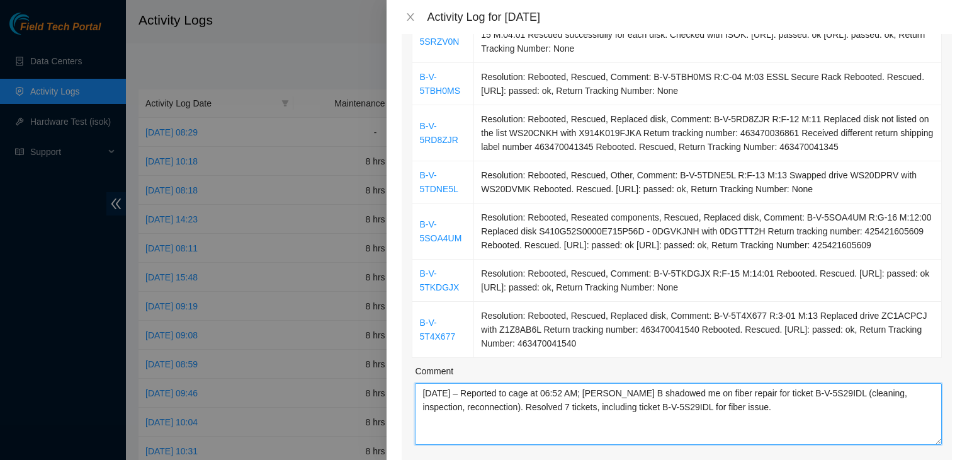
click at [549, 411] on textarea "[DATE] – Reported to cage at 06:52 AM; [PERSON_NAME] B shadowed me on fiber rep…" at bounding box center [678, 414] width 527 height 62
paste textarea "2/2025 – Reported to cage at 06:43 AM; resolved 8 tickets, including ticket B-V…"
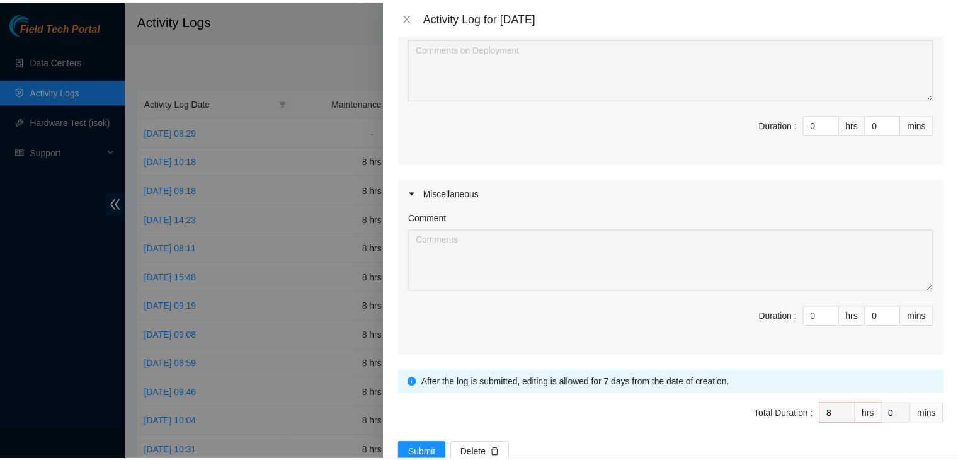
scroll to position [817, 0]
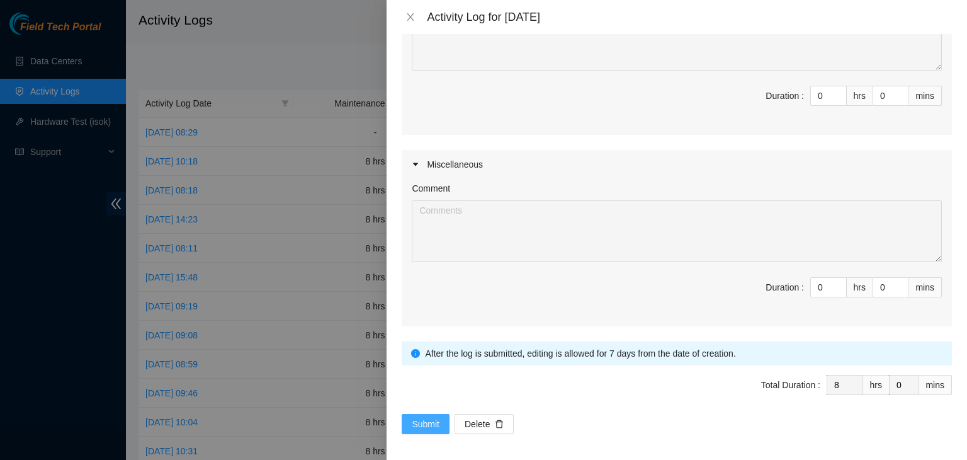
type textarea "[DATE] – Reported to cage at 06:43 AM; resolved 8 tickets, including ticket B-V…"
click at [412, 426] on span "Submit" at bounding box center [426, 424] width 28 height 14
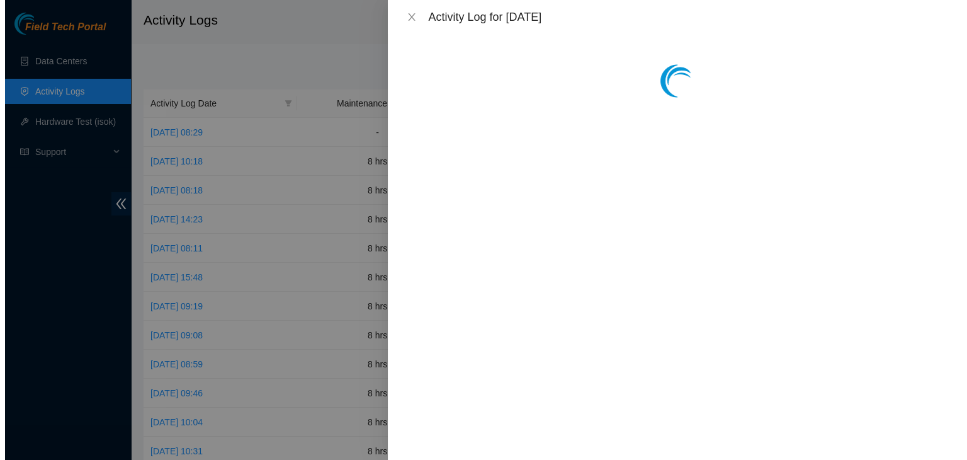
scroll to position [0, 0]
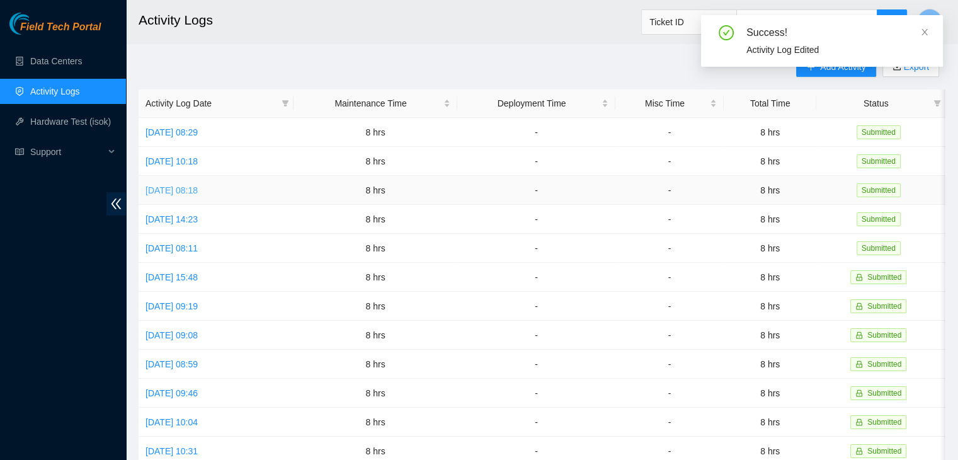
click at [192, 192] on link "[DATE] 08:18" at bounding box center [171, 190] width 52 height 10
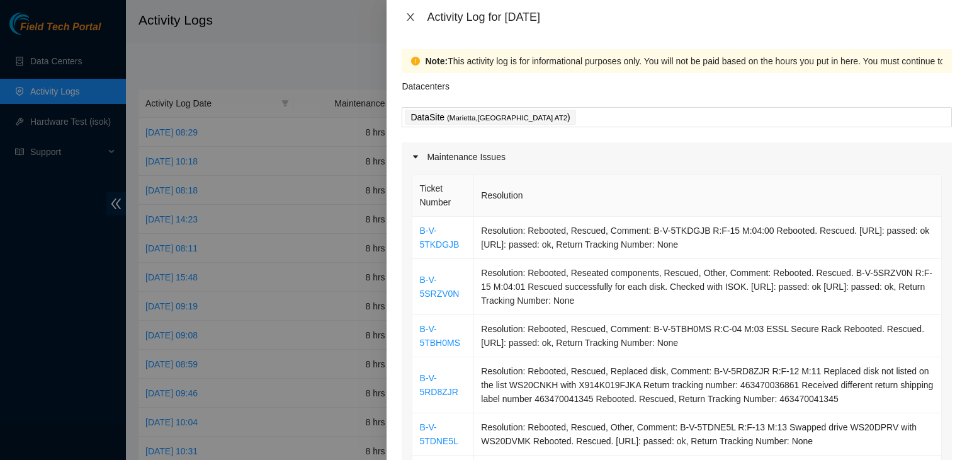
click at [411, 21] on icon "close" at bounding box center [411, 17] width 10 height 10
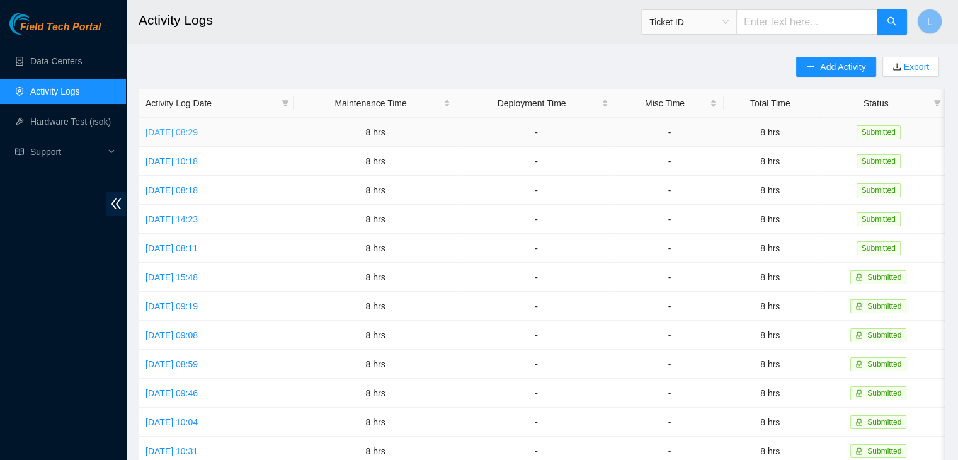
click at [198, 132] on link "[DATE] 08:29" at bounding box center [171, 132] width 52 height 10
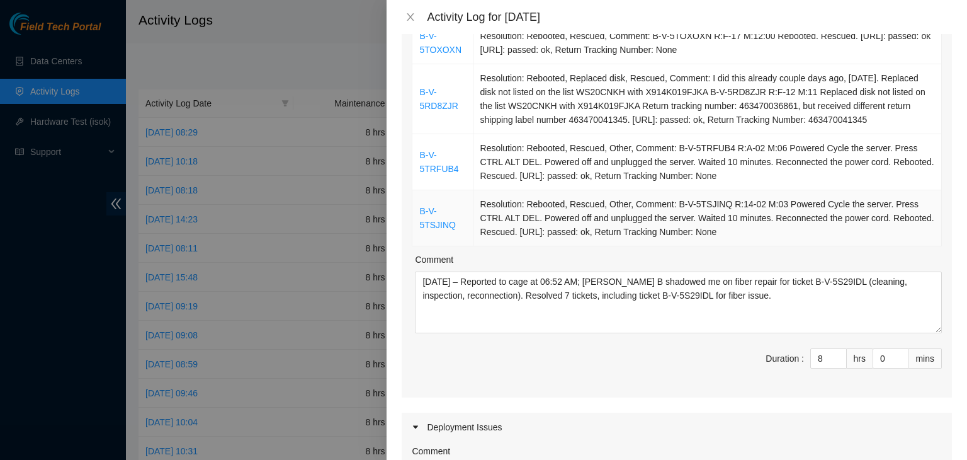
scroll to position [378, 0]
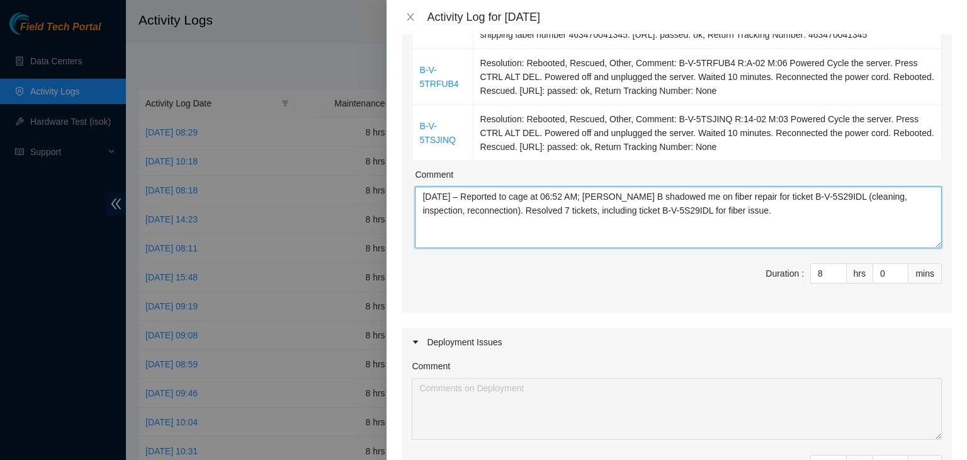
click at [584, 209] on textarea "[DATE] – Reported to cage at 06:52 AM; [PERSON_NAME] B shadowed me on fiber rep…" at bounding box center [678, 217] width 527 height 62
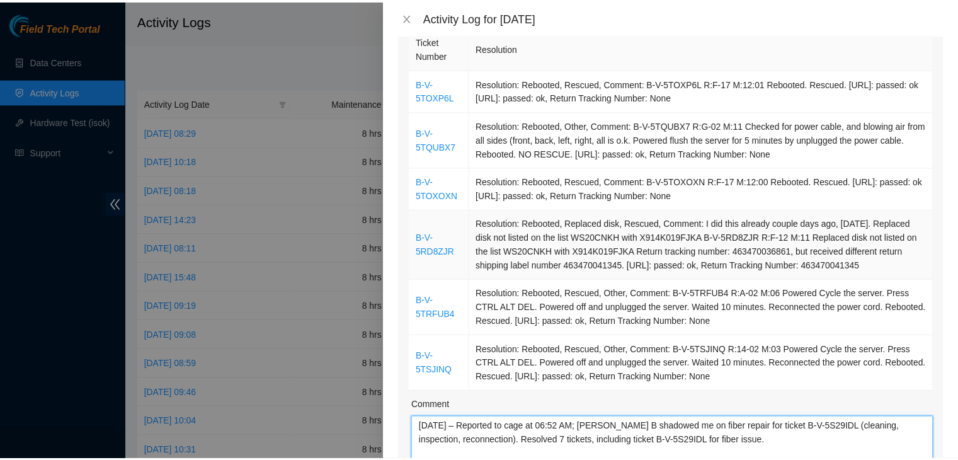
scroll to position [0, 0]
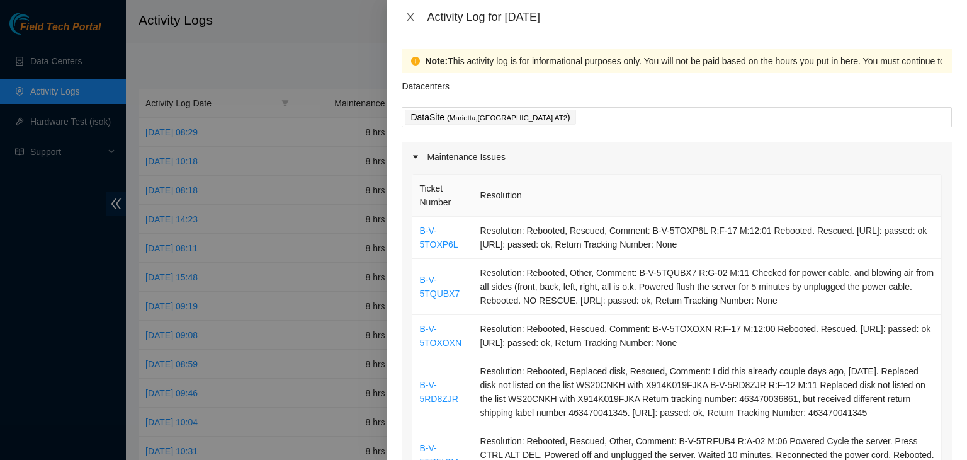
click at [411, 16] on icon "close" at bounding box center [410, 17] width 7 height 8
